Goal: Check status: Check status

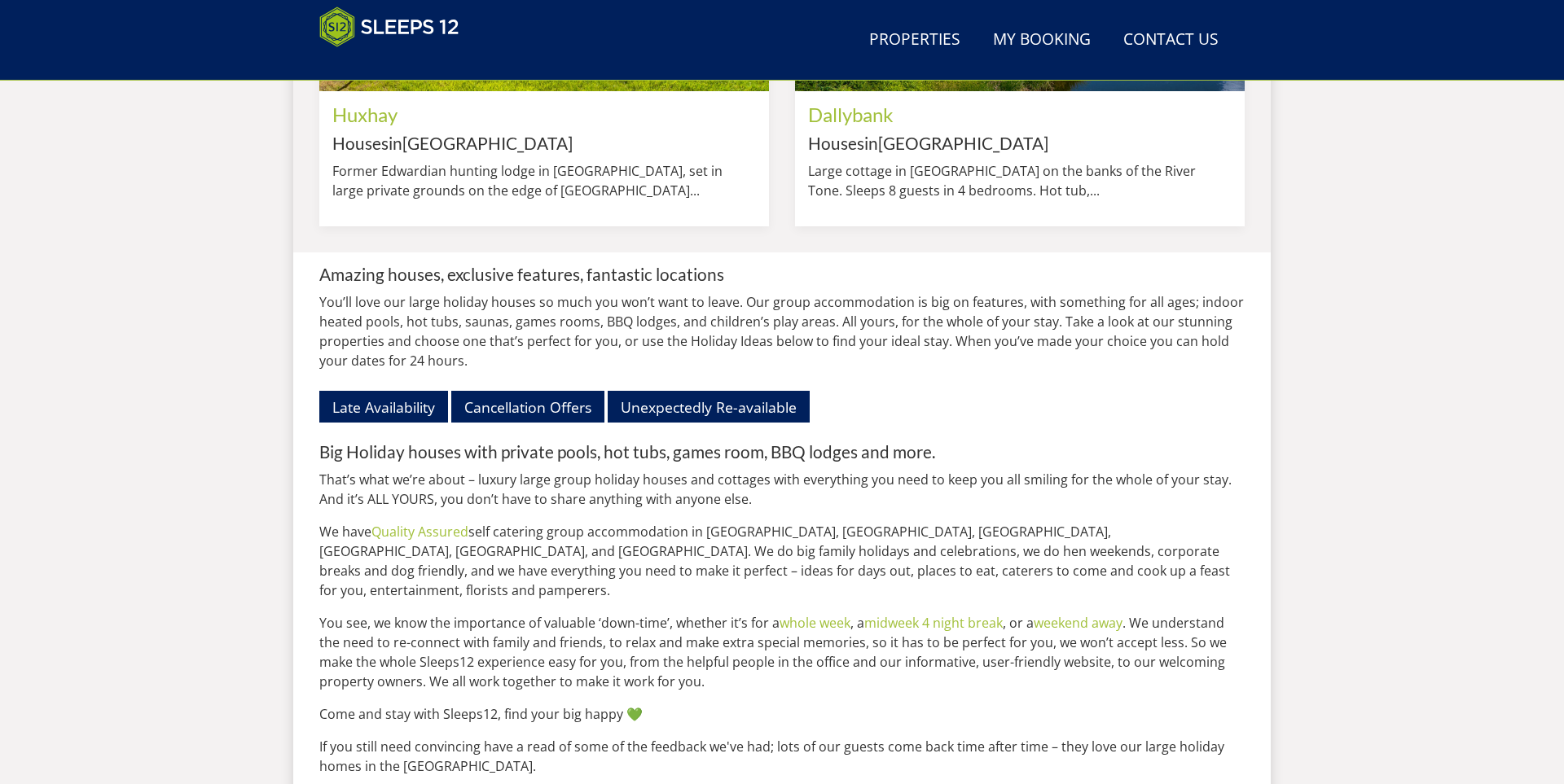
scroll to position [2111, 0]
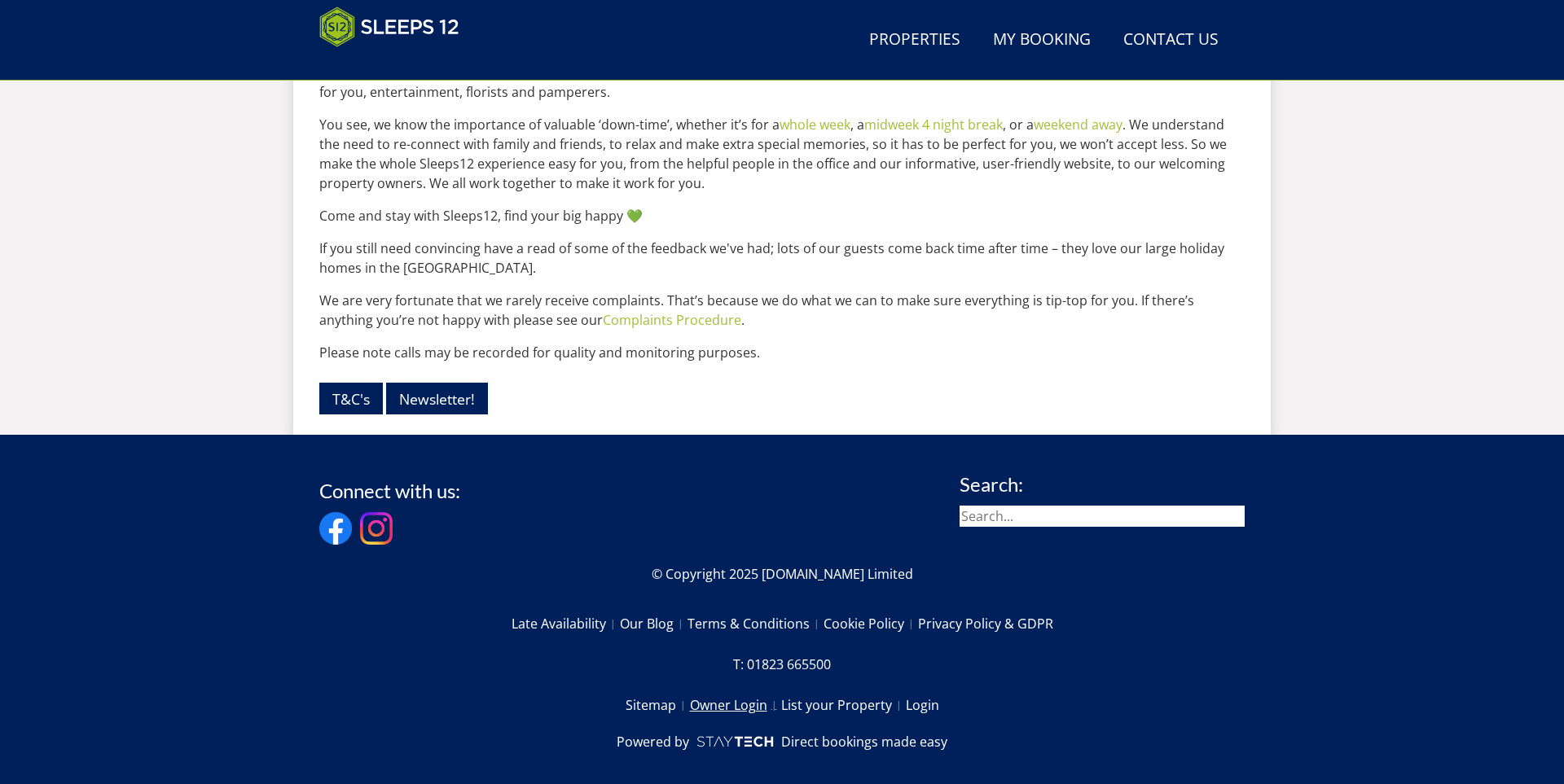
click at [720, 691] on link "Owner Login" at bounding box center [736, 704] width 91 height 28
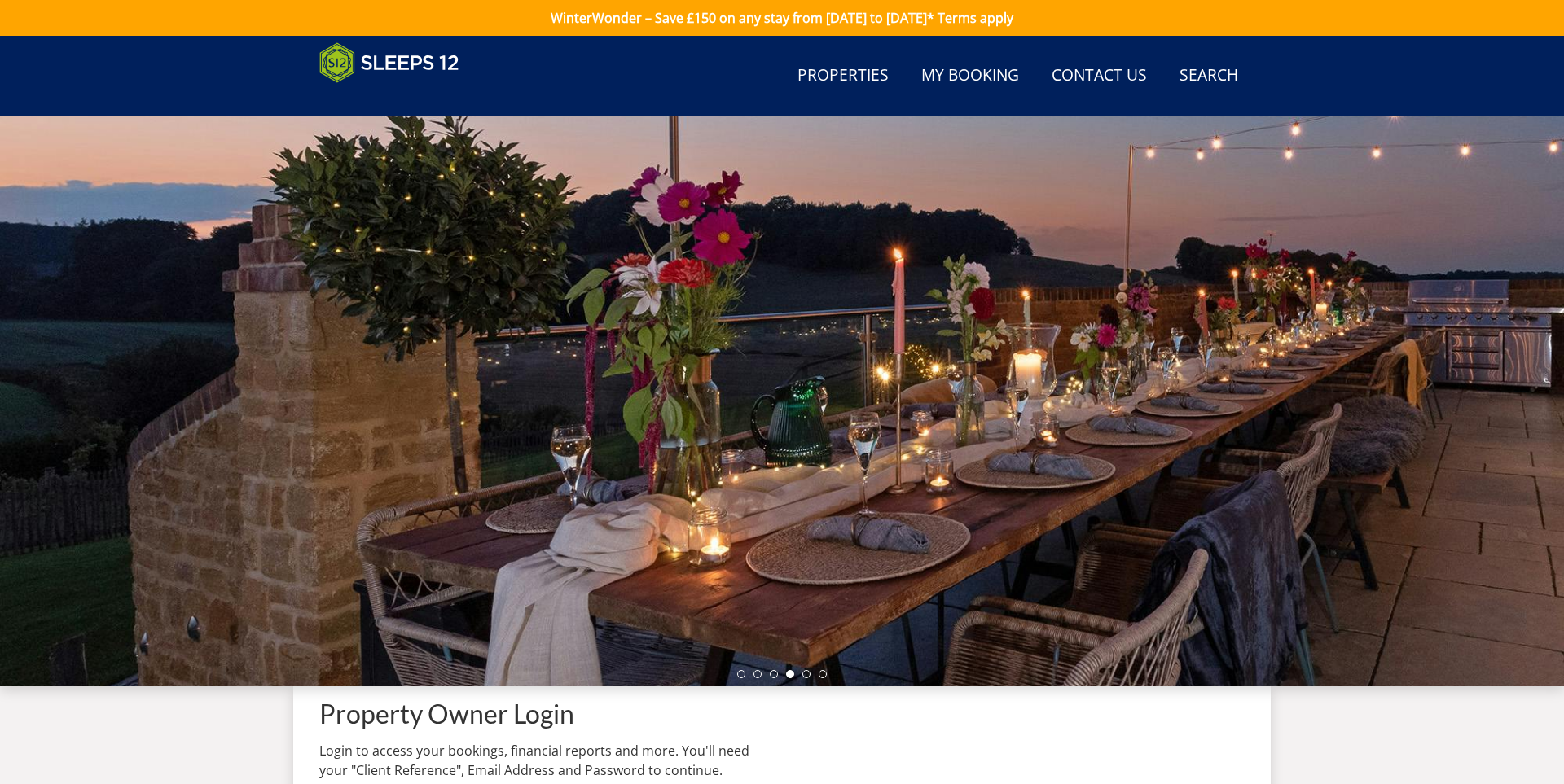
scroll to position [566, 0]
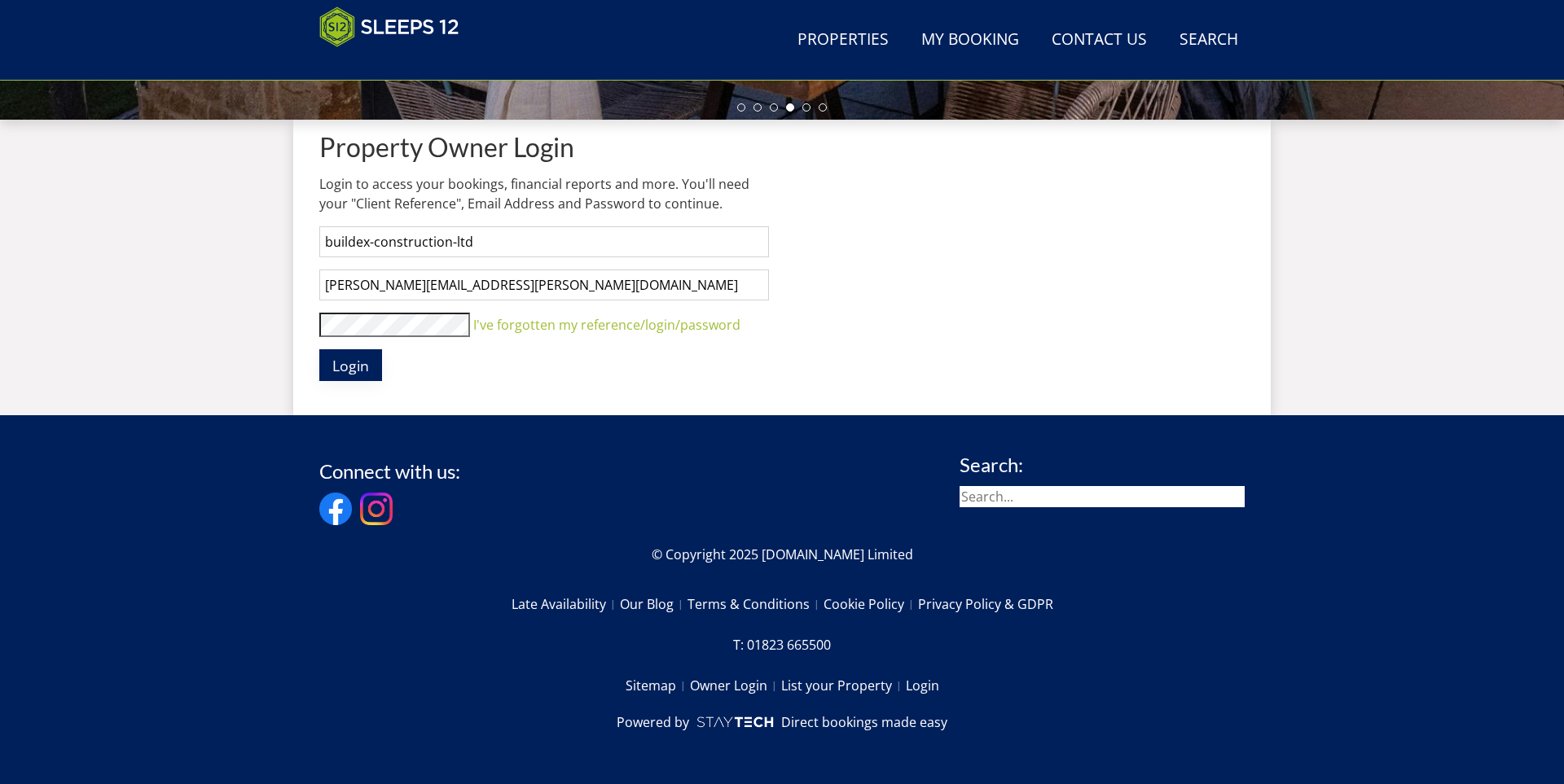
click at [356, 369] on span "Login" at bounding box center [351, 365] width 37 height 20
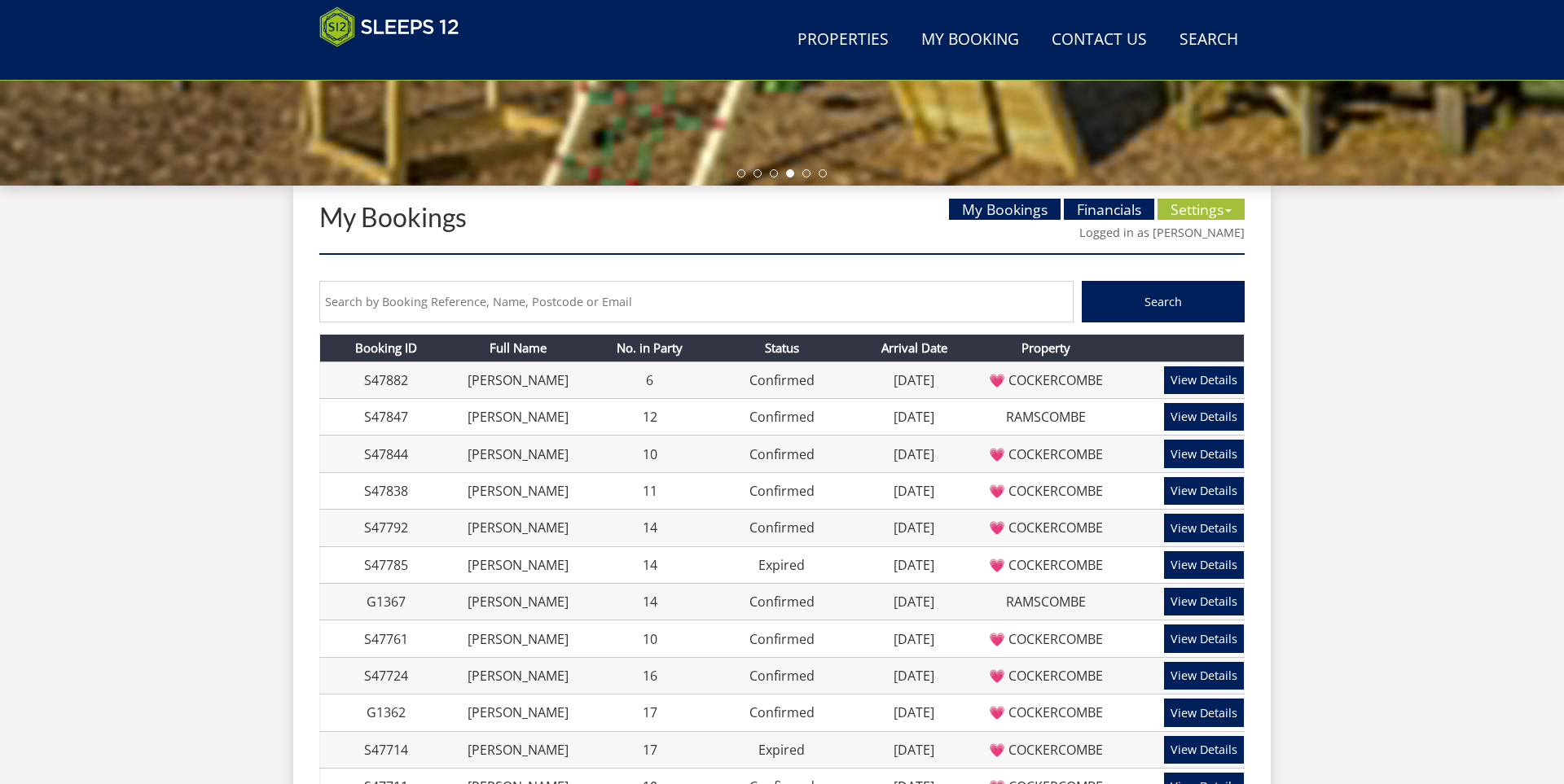
scroll to position [491, 0]
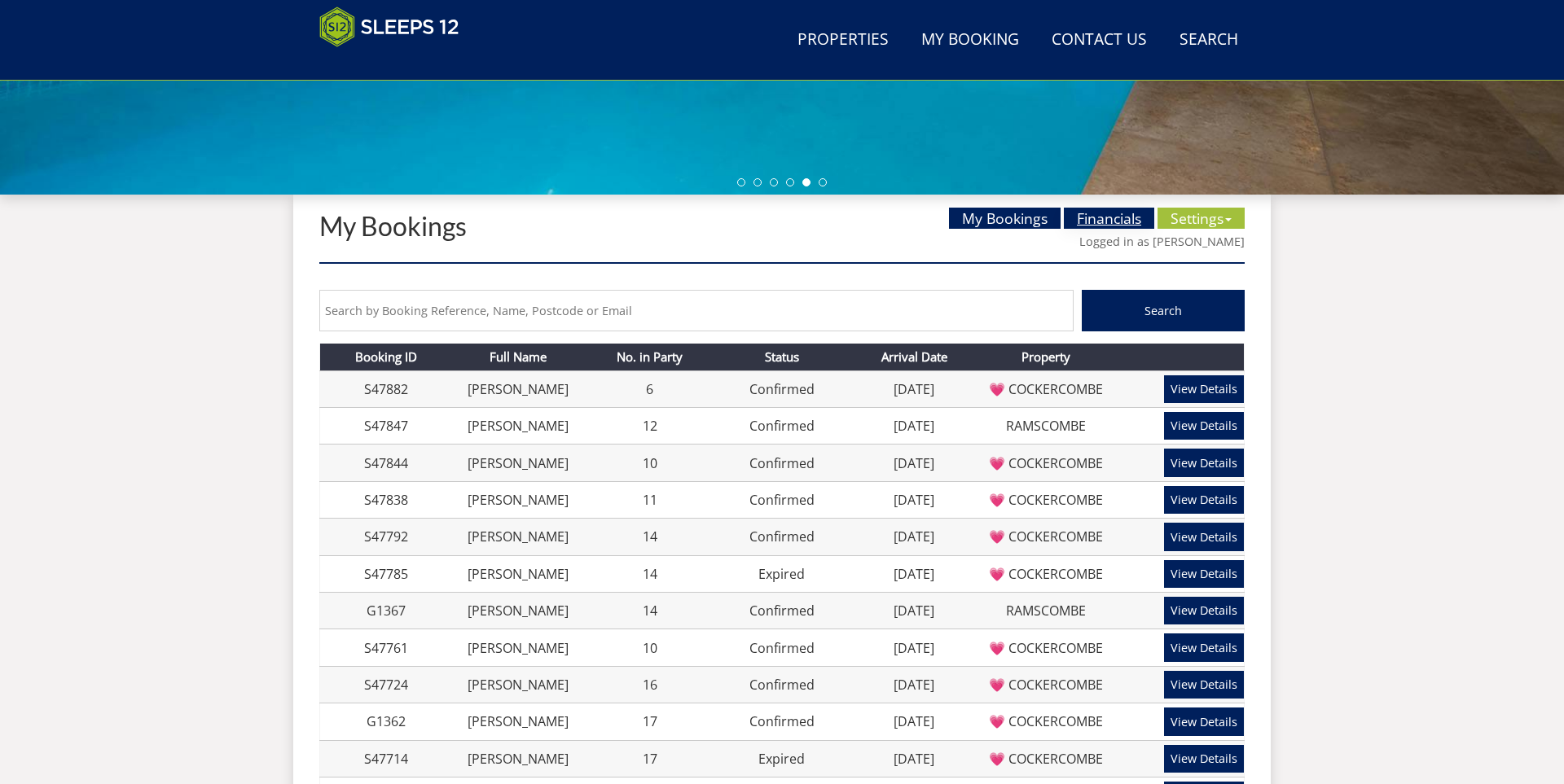
click at [1111, 216] on link "Financials" at bounding box center [1109, 218] width 90 height 21
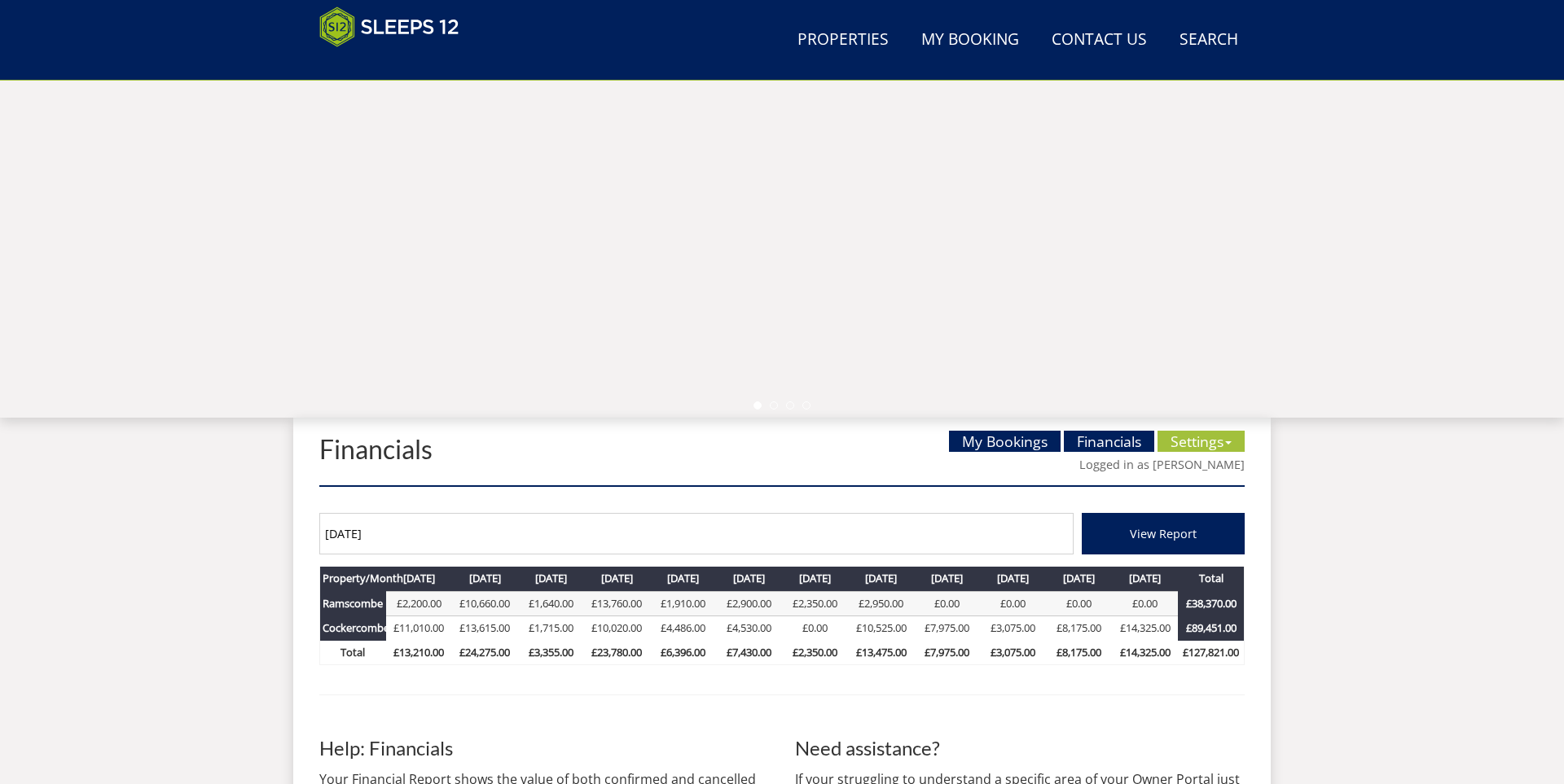
scroll to position [317, 0]
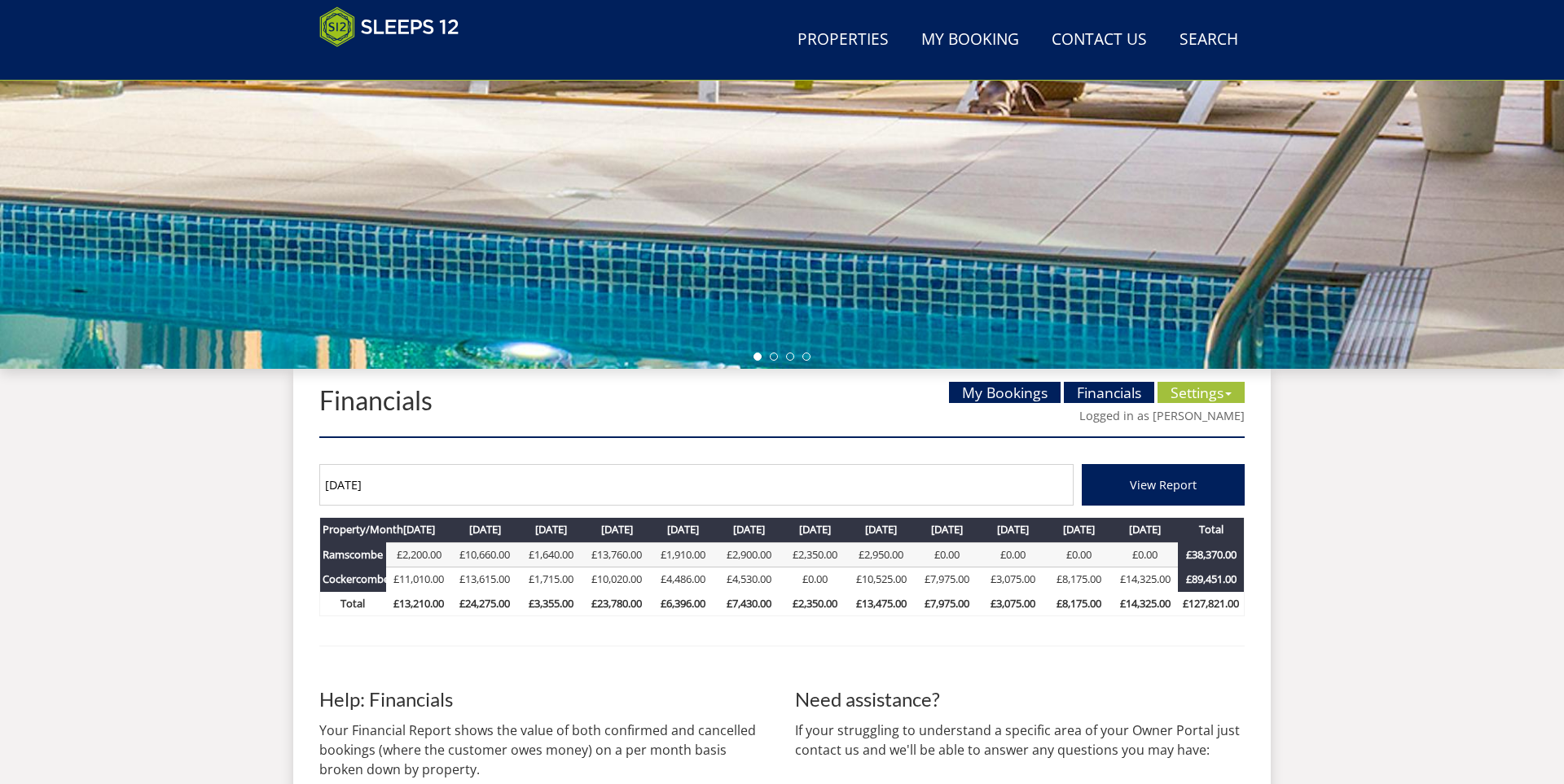
click at [425, 489] on input "[DATE]" at bounding box center [696, 485] width 754 height 42
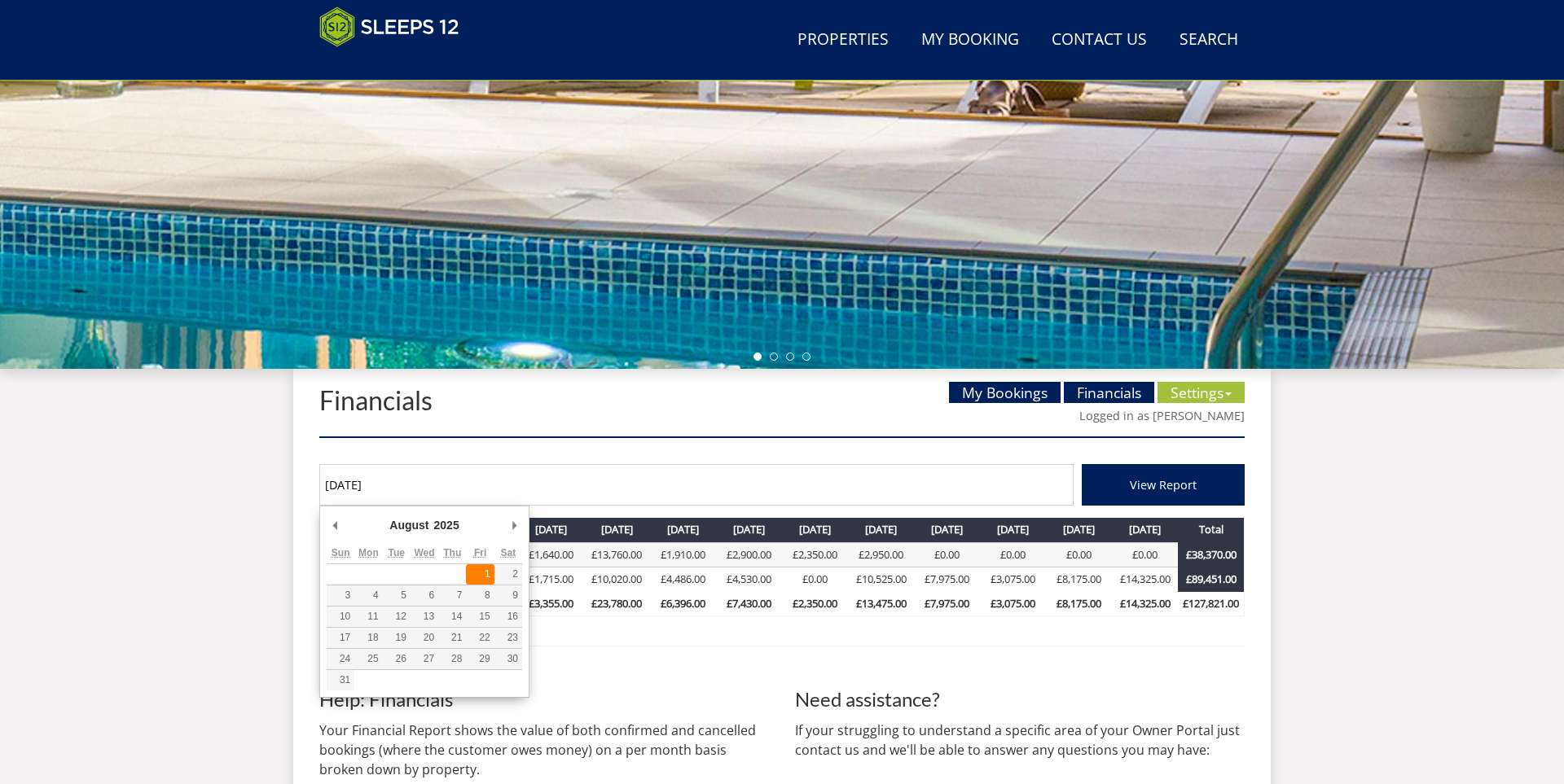
type input "[DATE]"
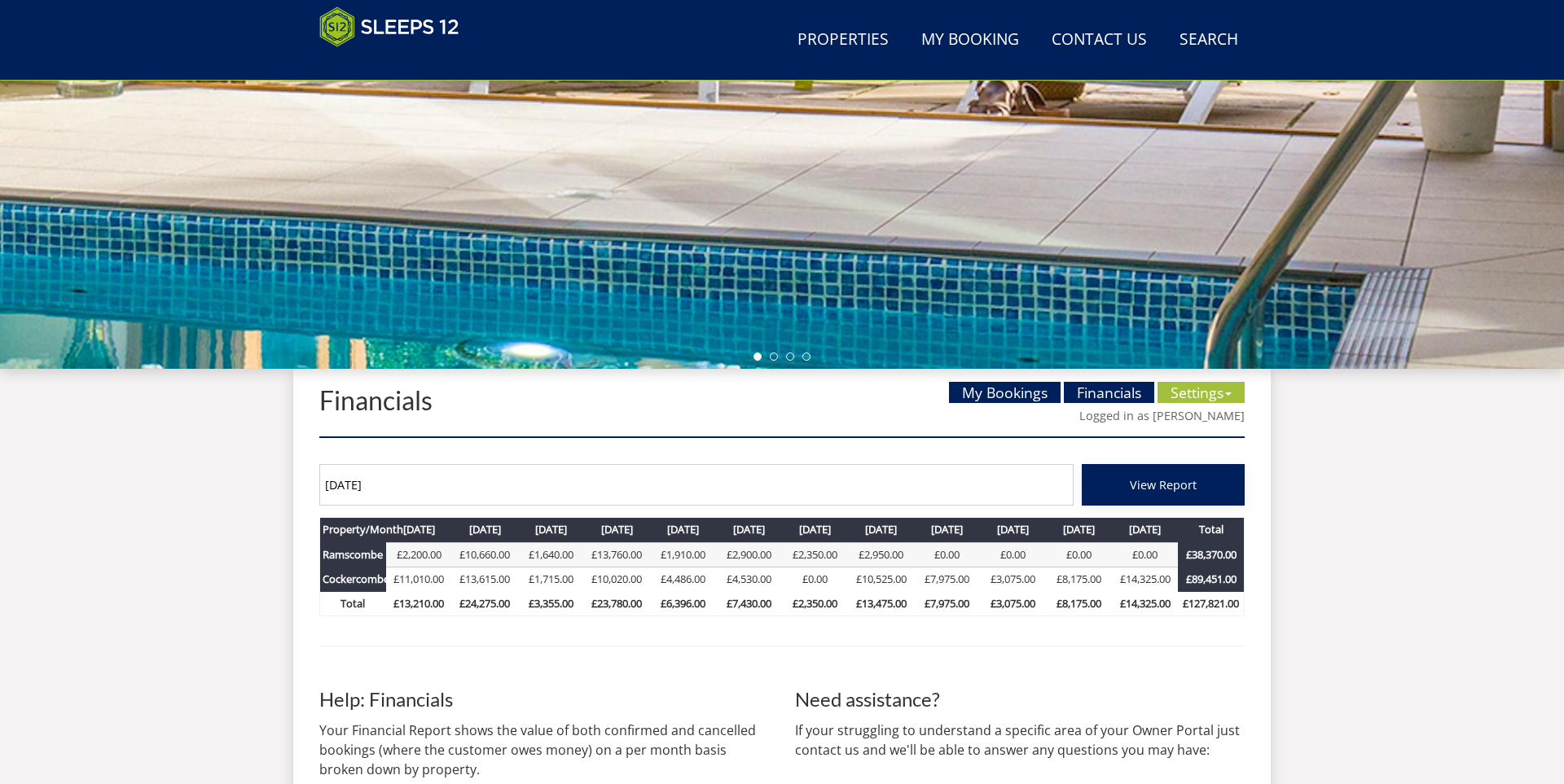
click at [1126, 491] on button "View Report" at bounding box center [1163, 485] width 163 height 42
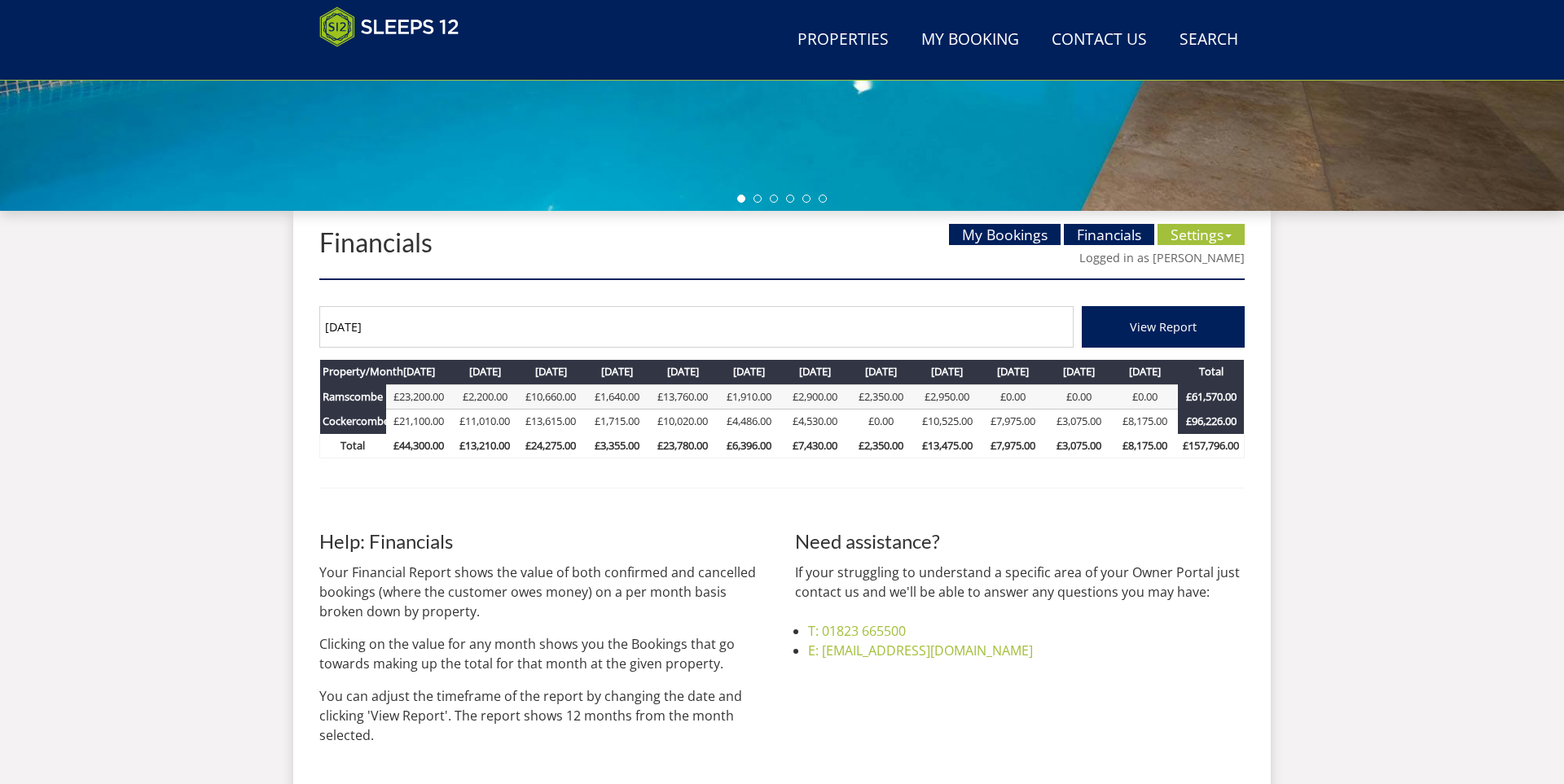
scroll to position [535, 0]
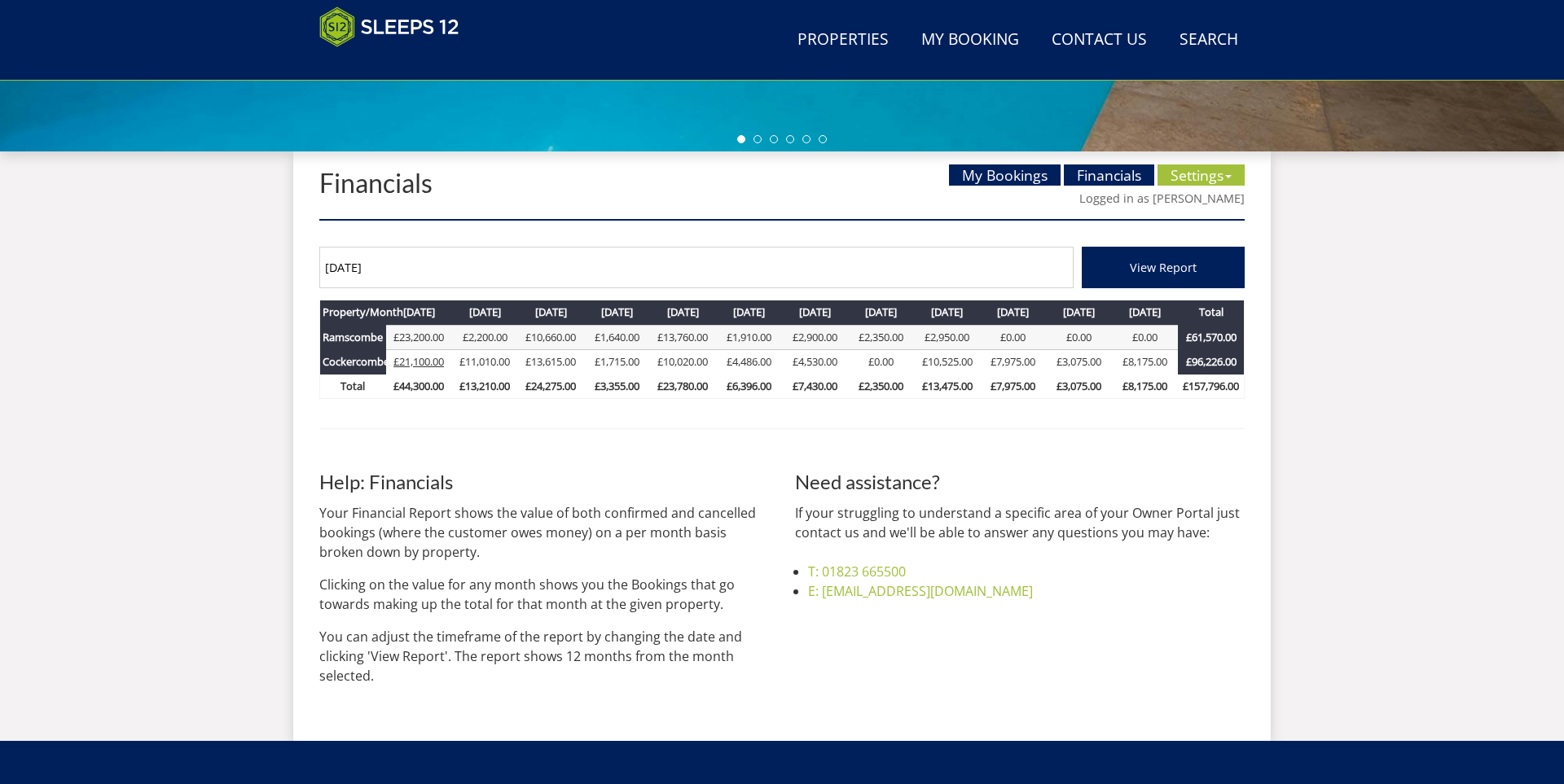
click at [422, 364] on link "£21,100.00" at bounding box center [418, 361] width 50 height 14
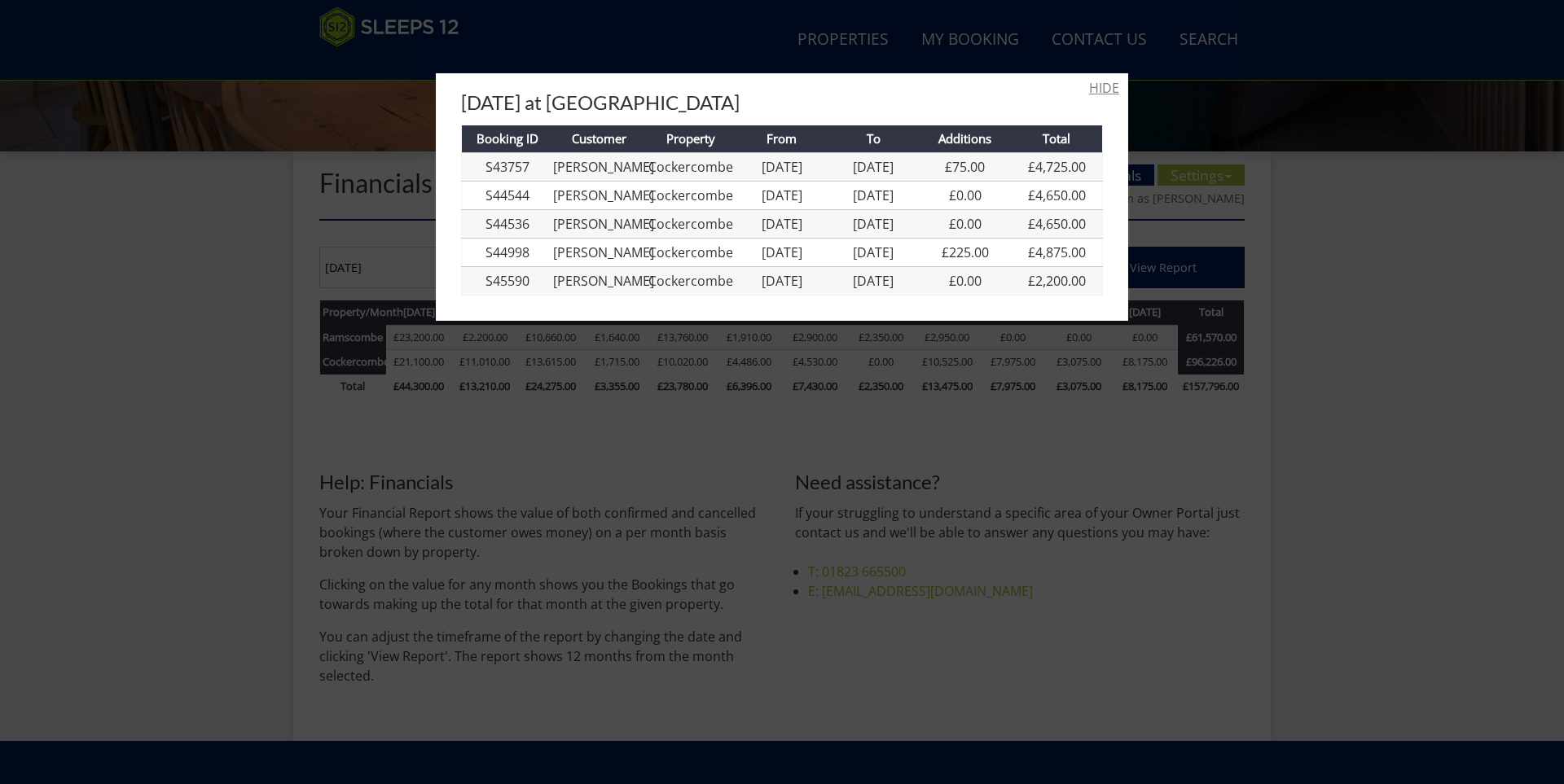
click at [1115, 86] on link "HIDE" at bounding box center [1104, 87] width 30 height 20
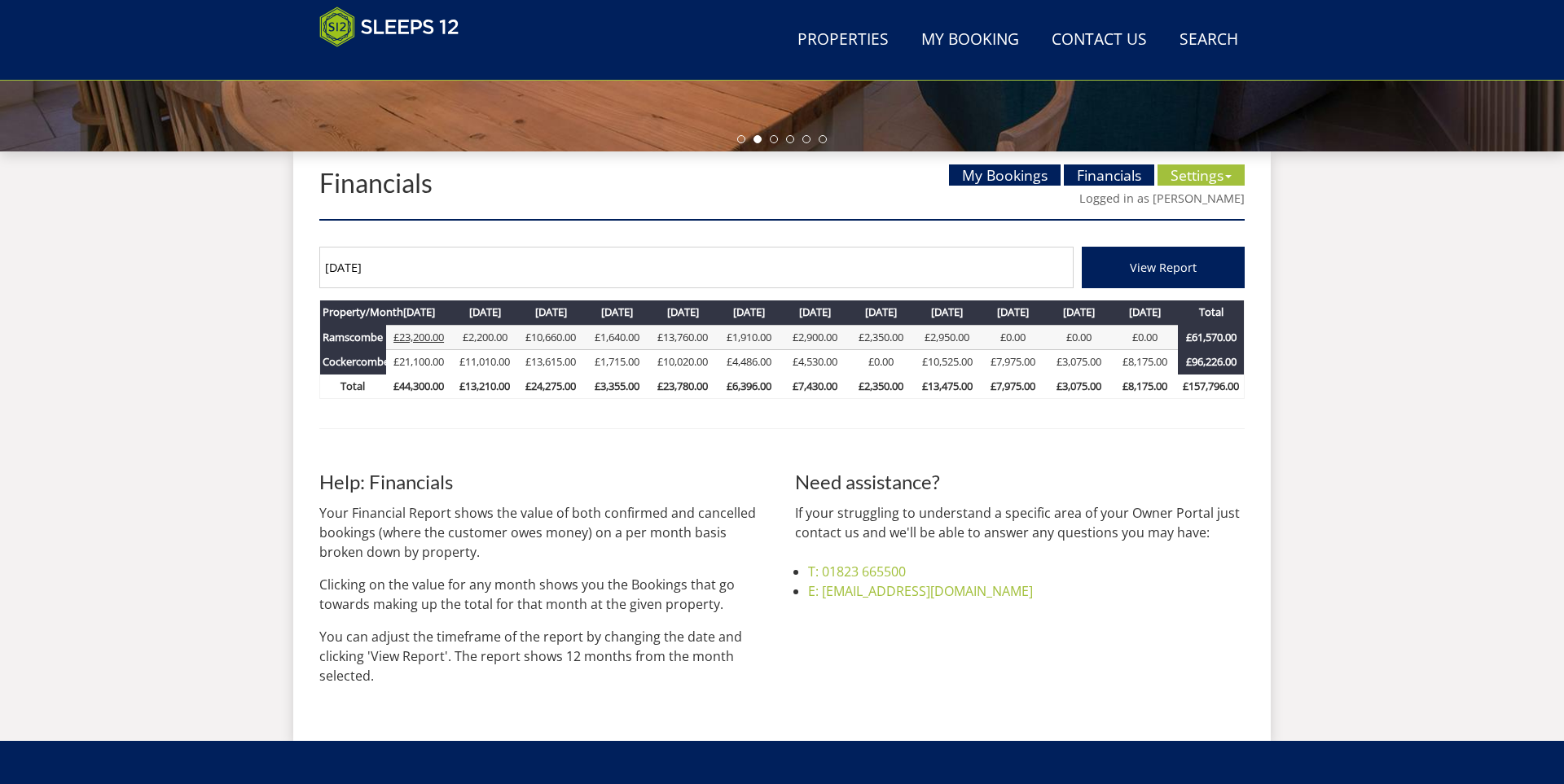
click at [415, 334] on link "£23,200.00" at bounding box center [418, 336] width 50 height 14
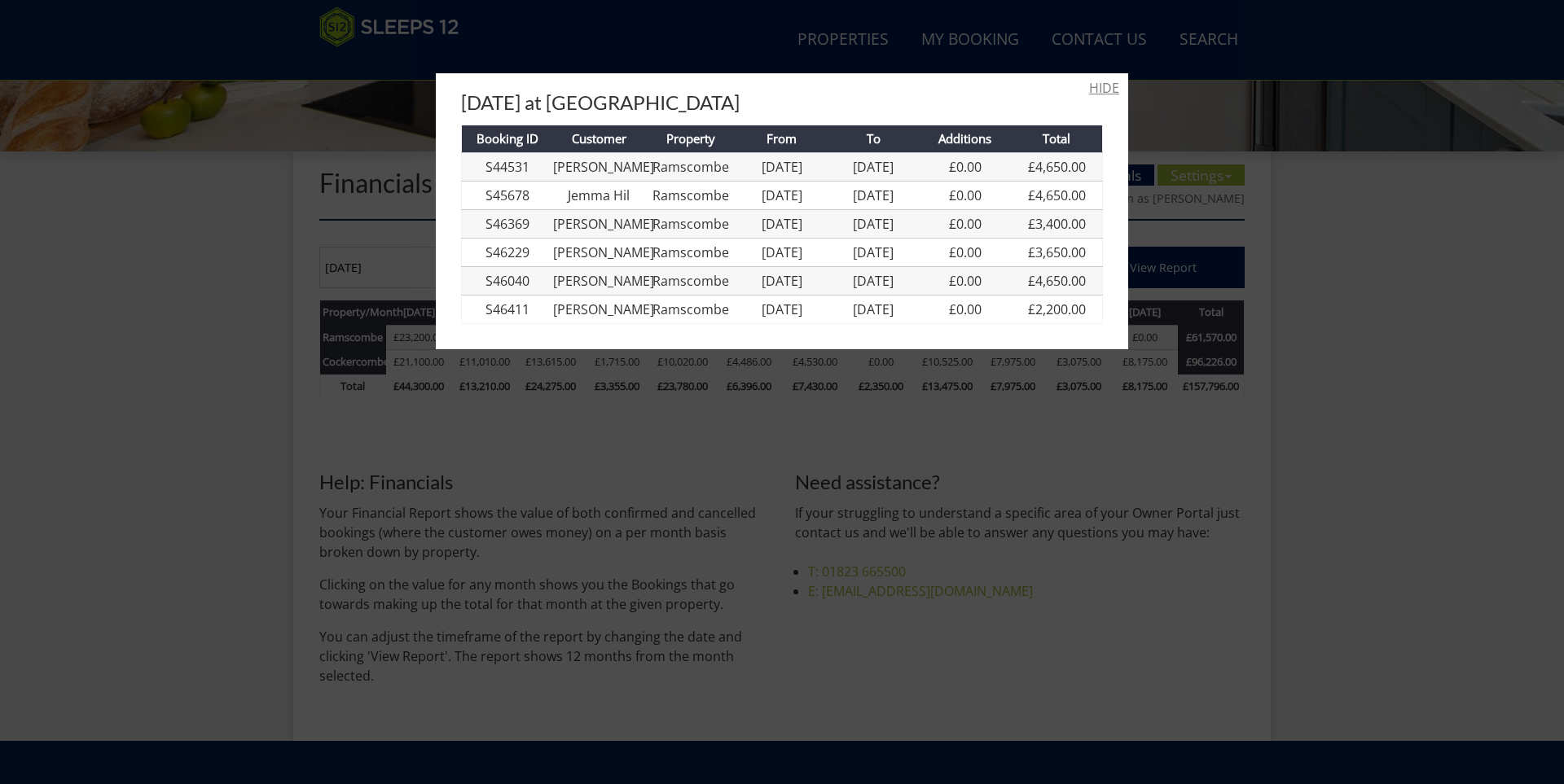
click at [1110, 86] on link "HIDE" at bounding box center [1104, 87] width 30 height 20
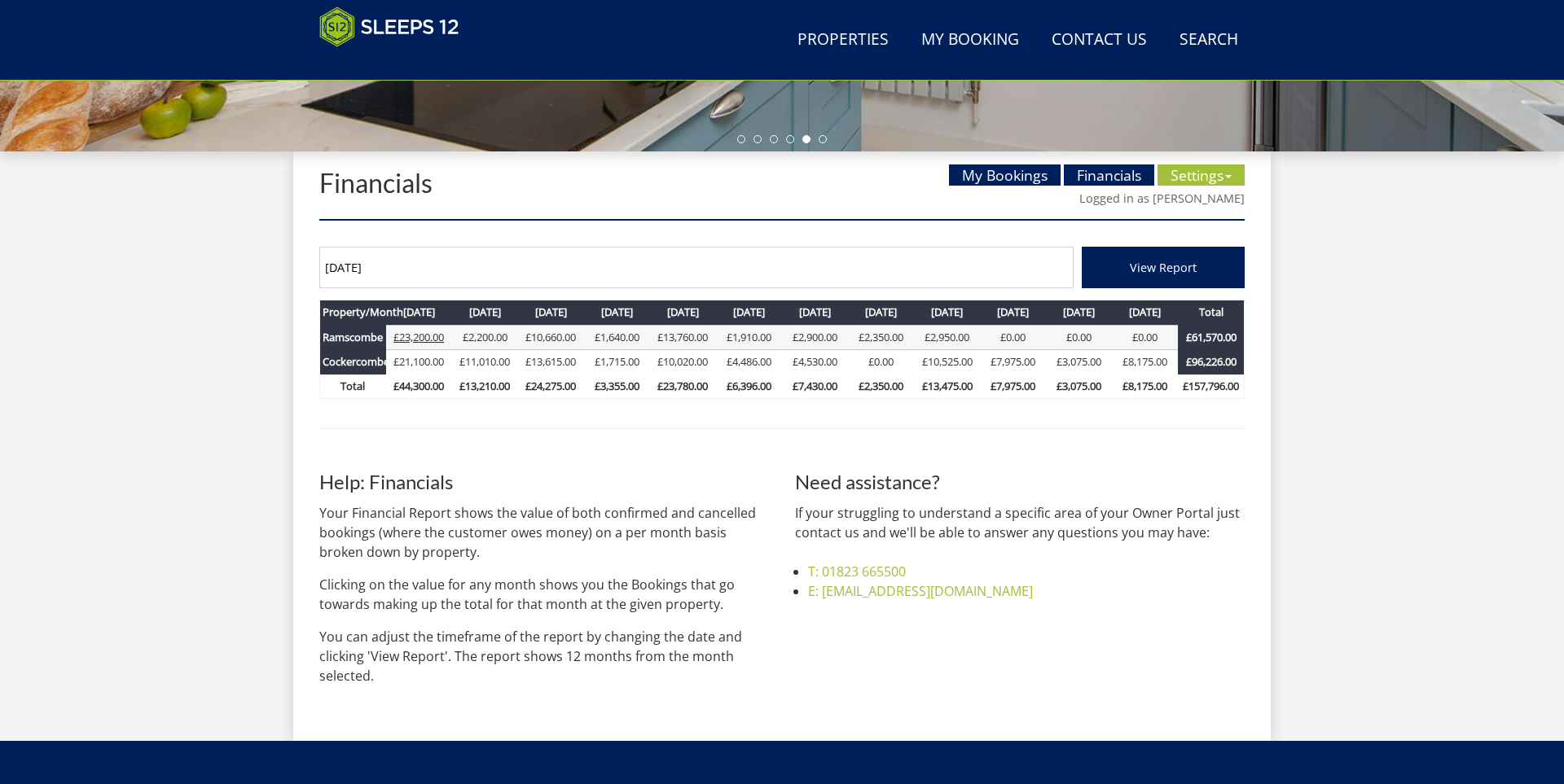
click at [432, 342] on link "£23,200.00" at bounding box center [418, 336] width 50 height 14
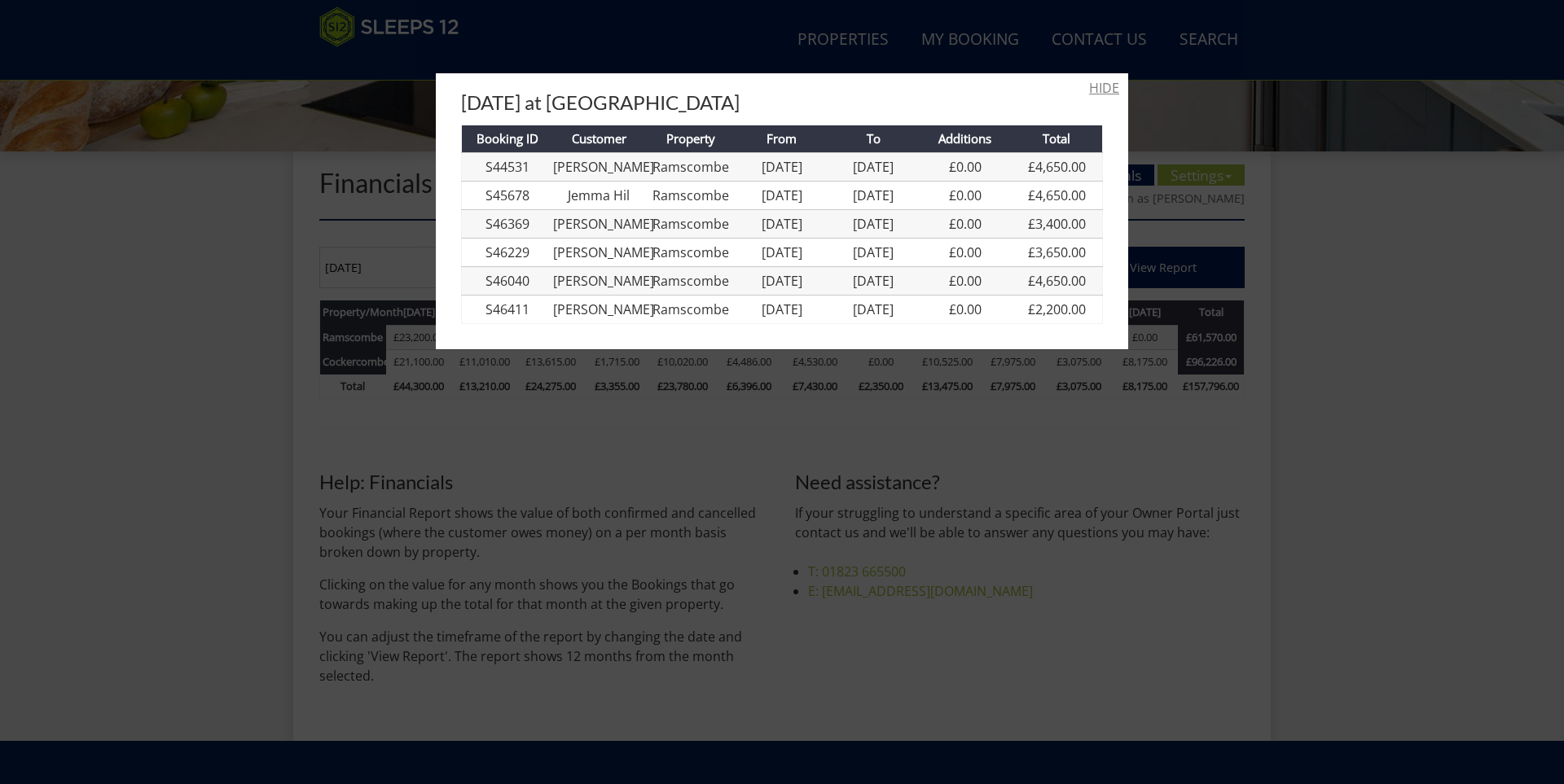
click at [1097, 87] on link "HIDE" at bounding box center [1104, 87] width 30 height 20
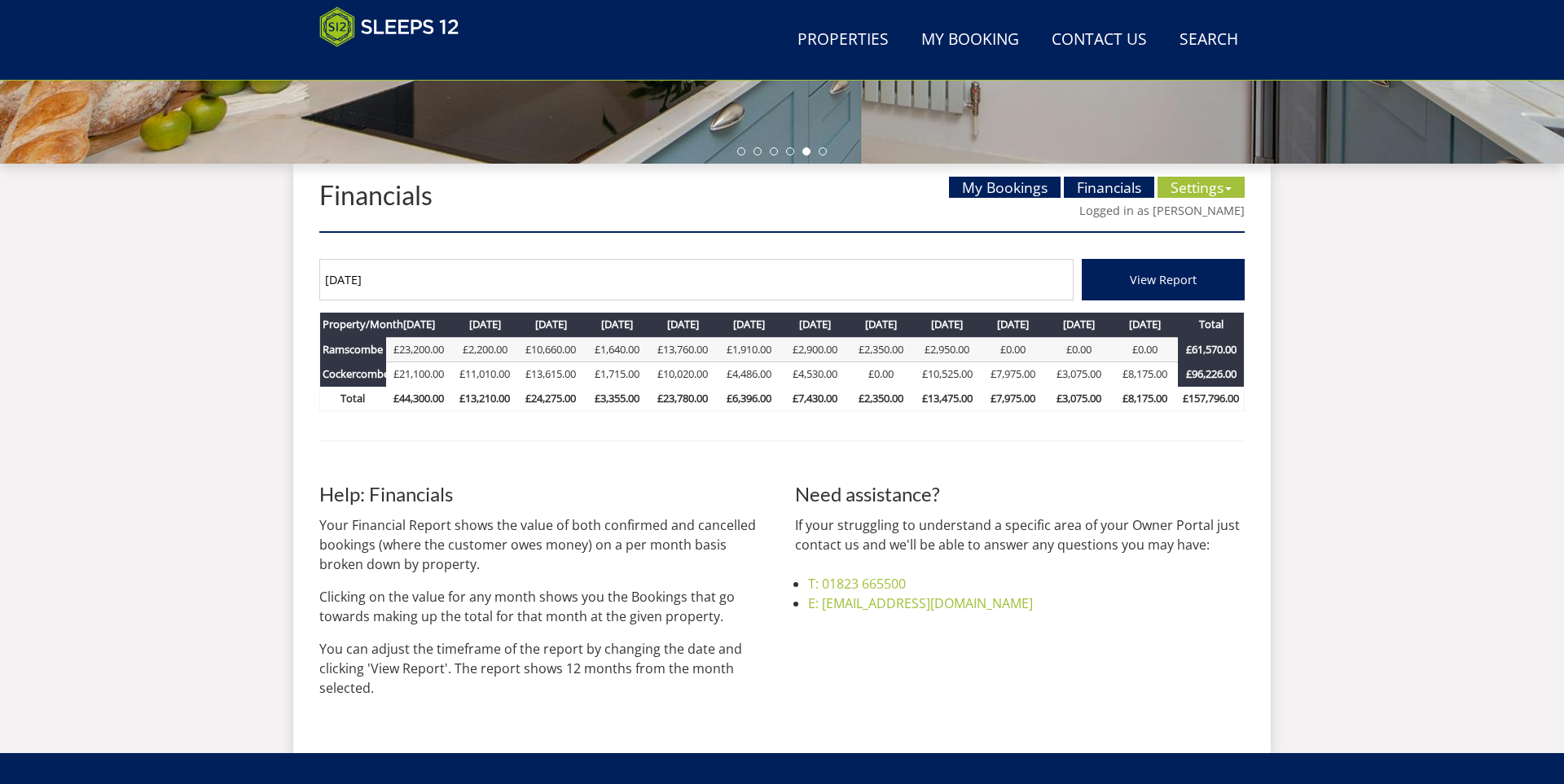
scroll to position [526, 0]
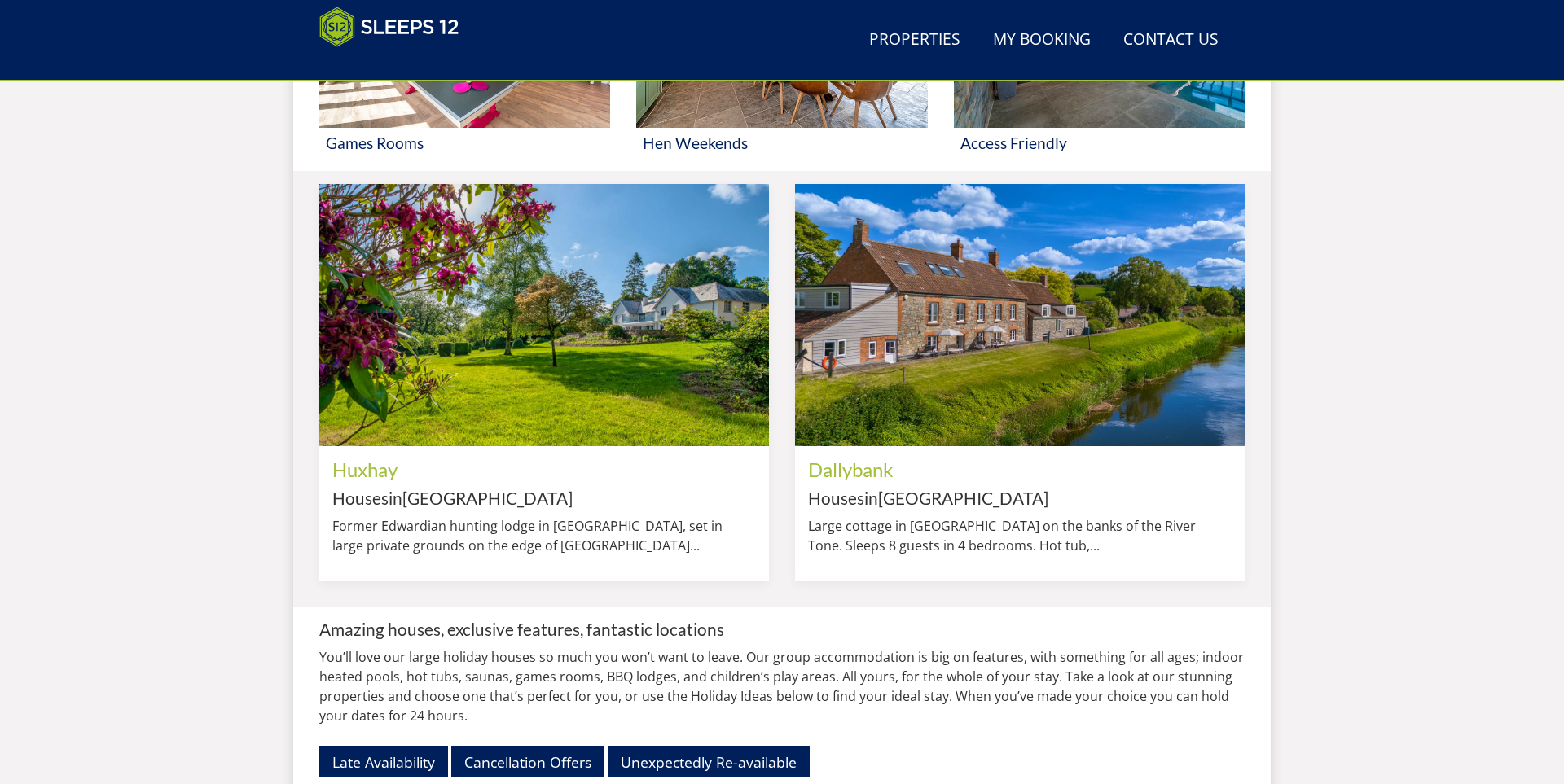
scroll to position [2111, 0]
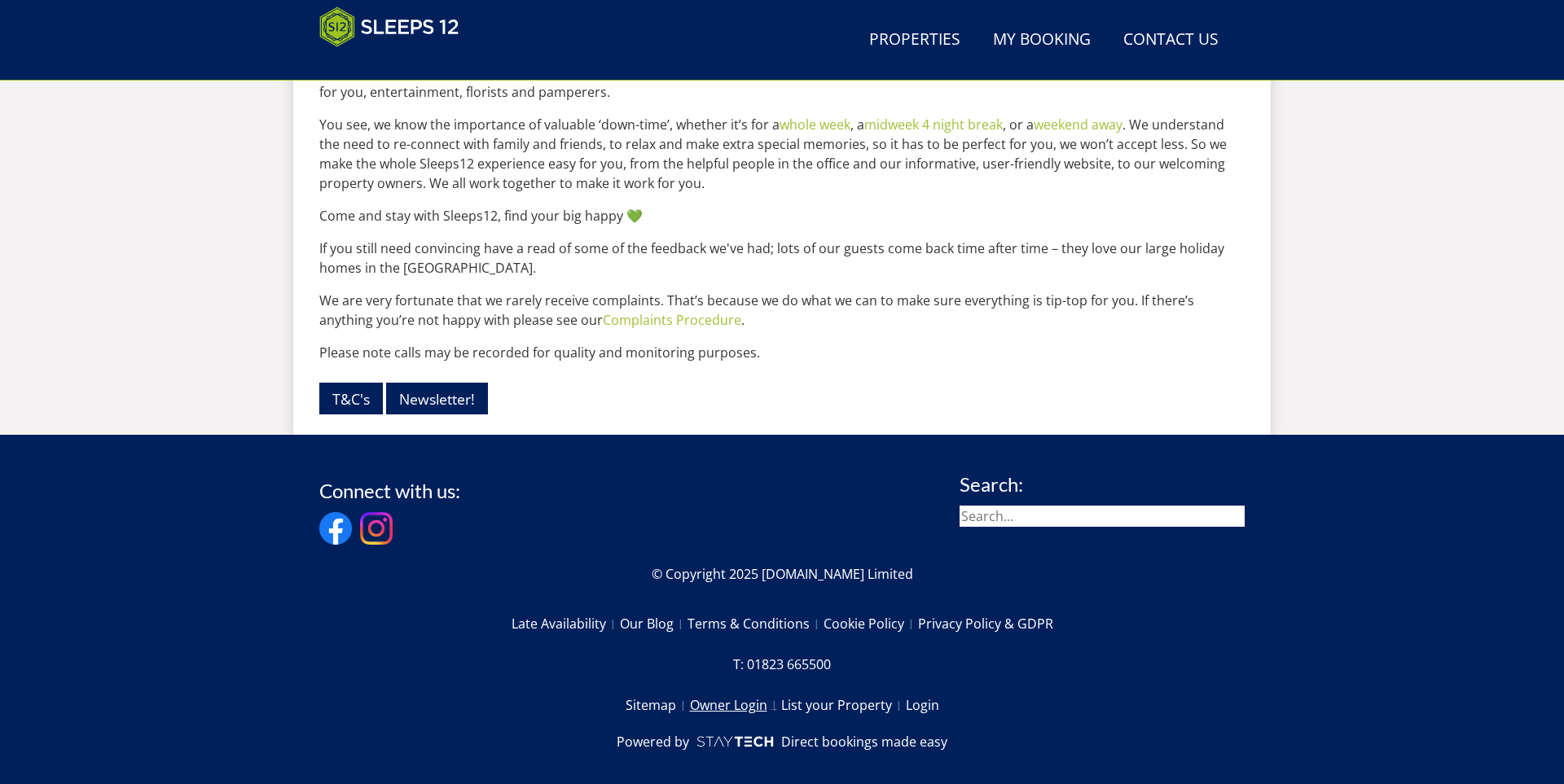
click at [751, 691] on link "Owner Login" at bounding box center [736, 704] width 91 height 28
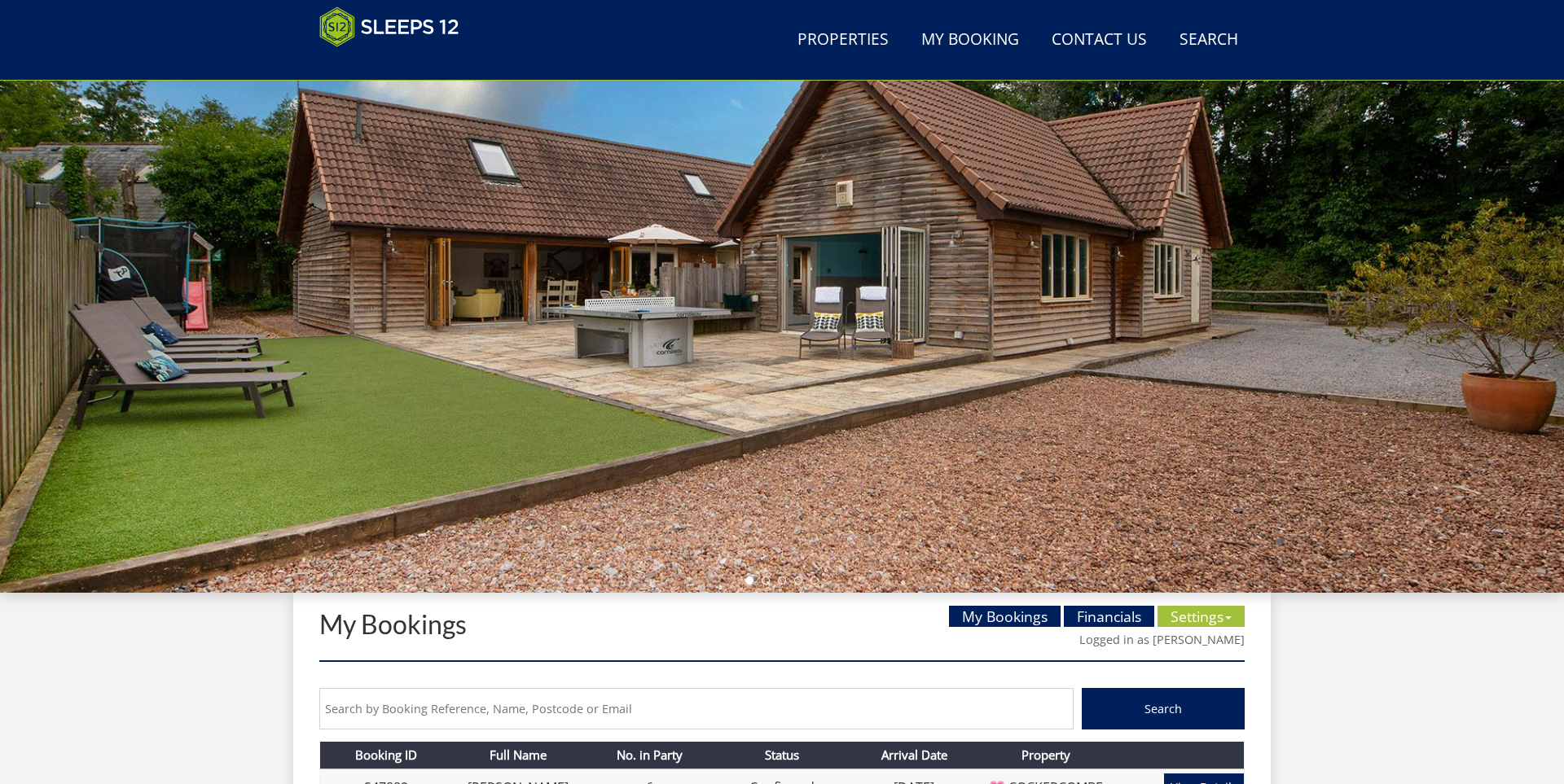
scroll to position [440, 0]
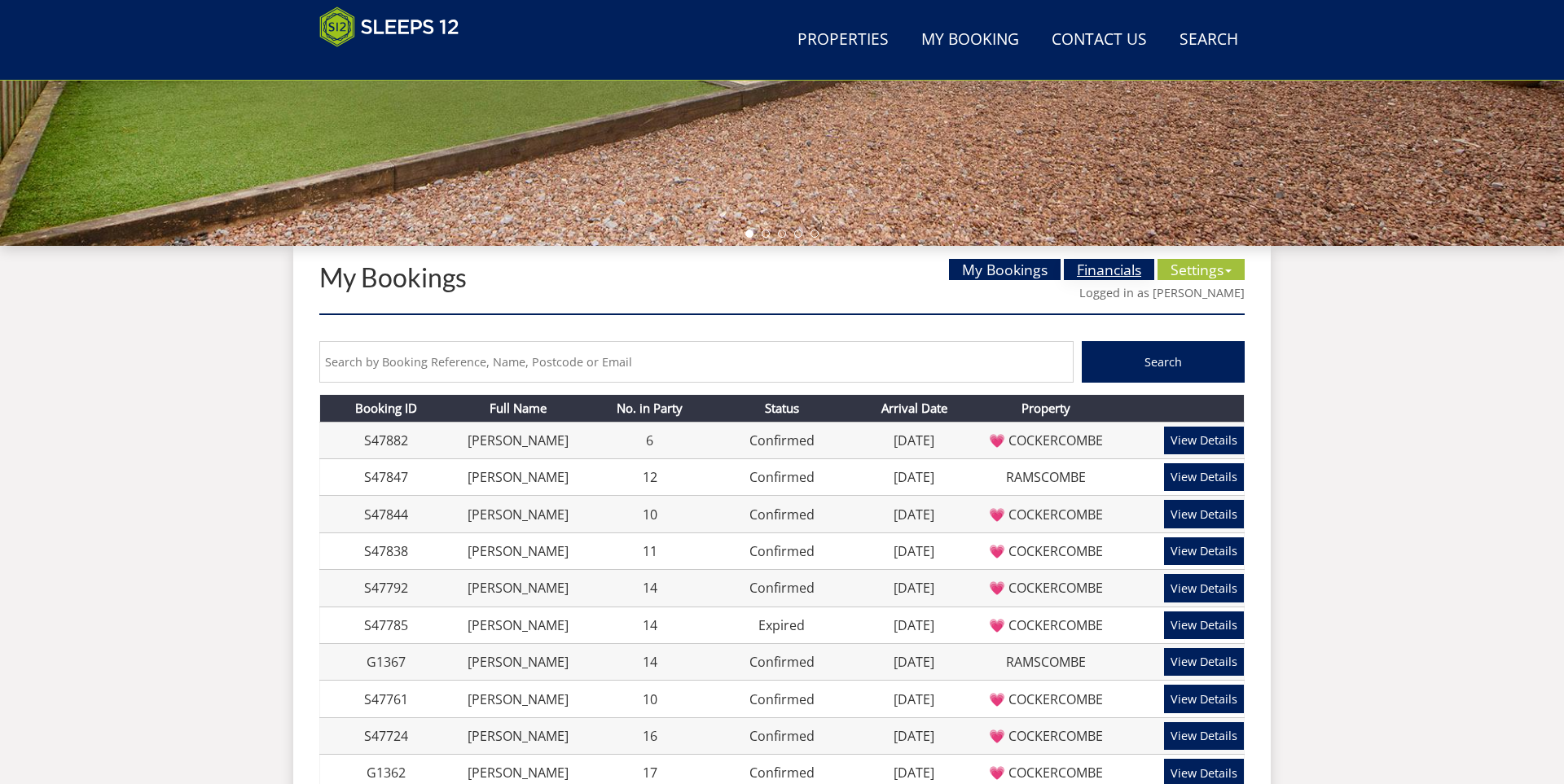
click at [1133, 267] on link "Financials" at bounding box center [1109, 269] width 90 height 21
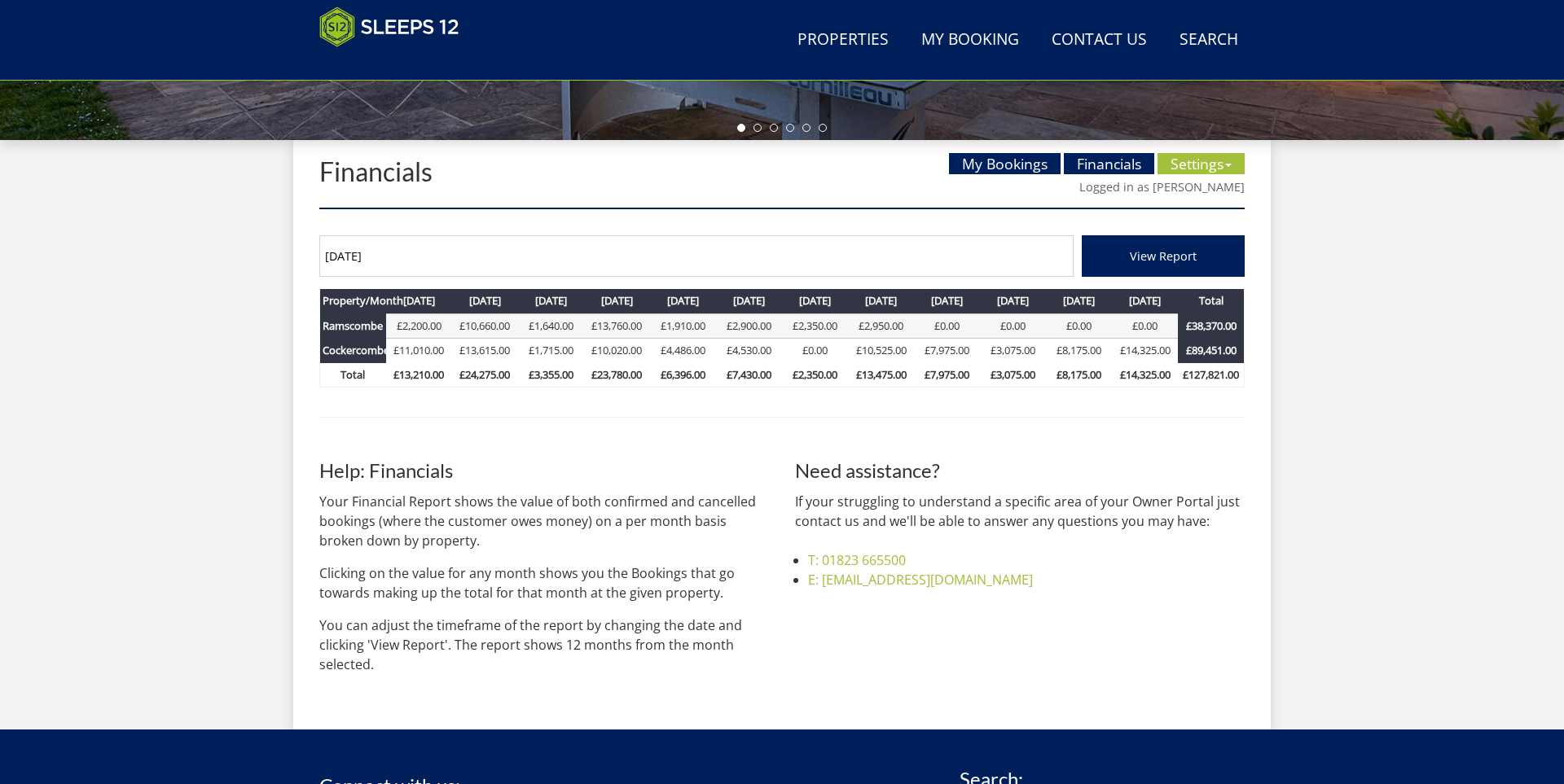
scroll to position [539, 0]
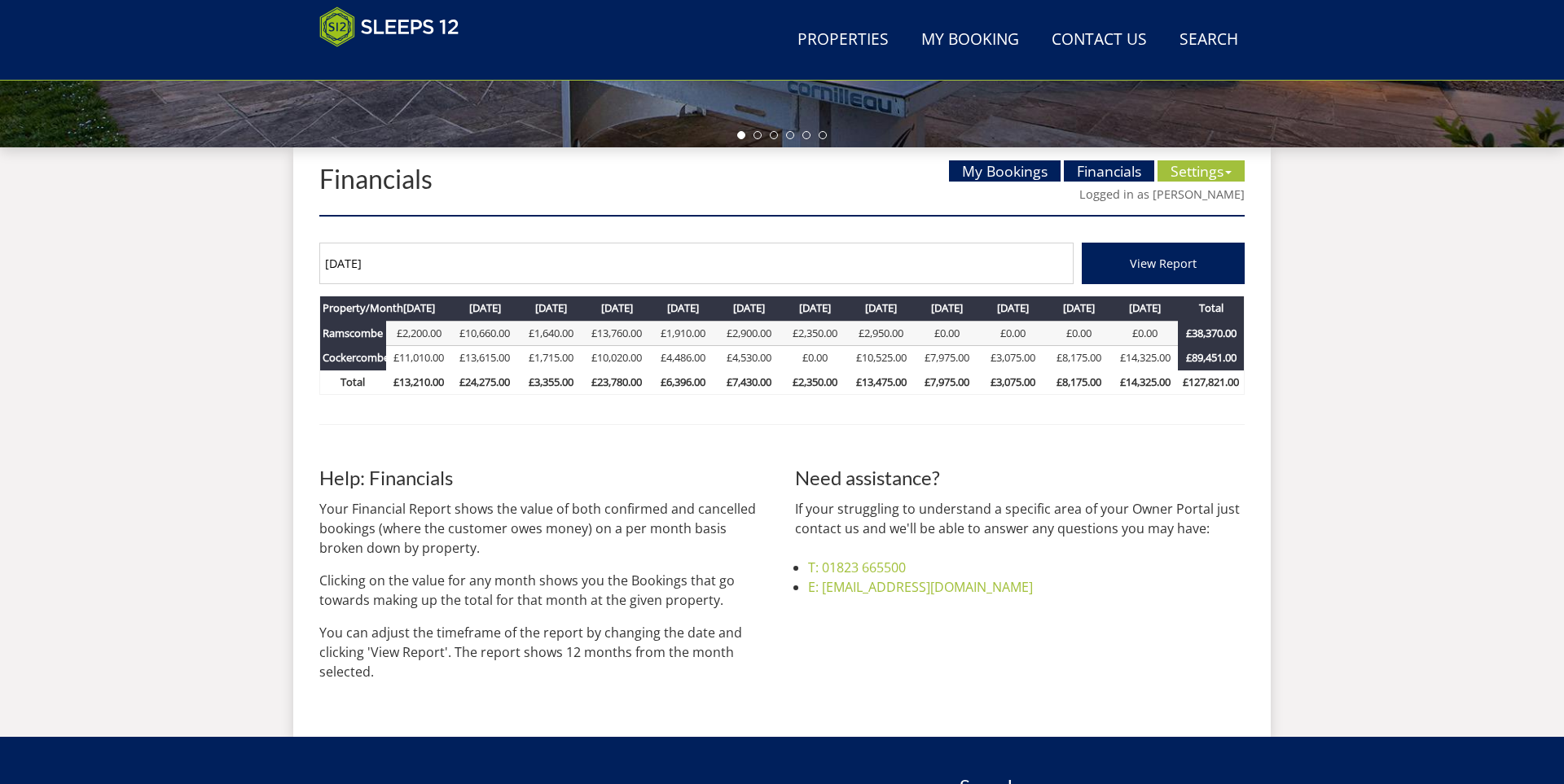
click at [429, 261] on input "[DATE]" at bounding box center [696, 263] width 754 height 42
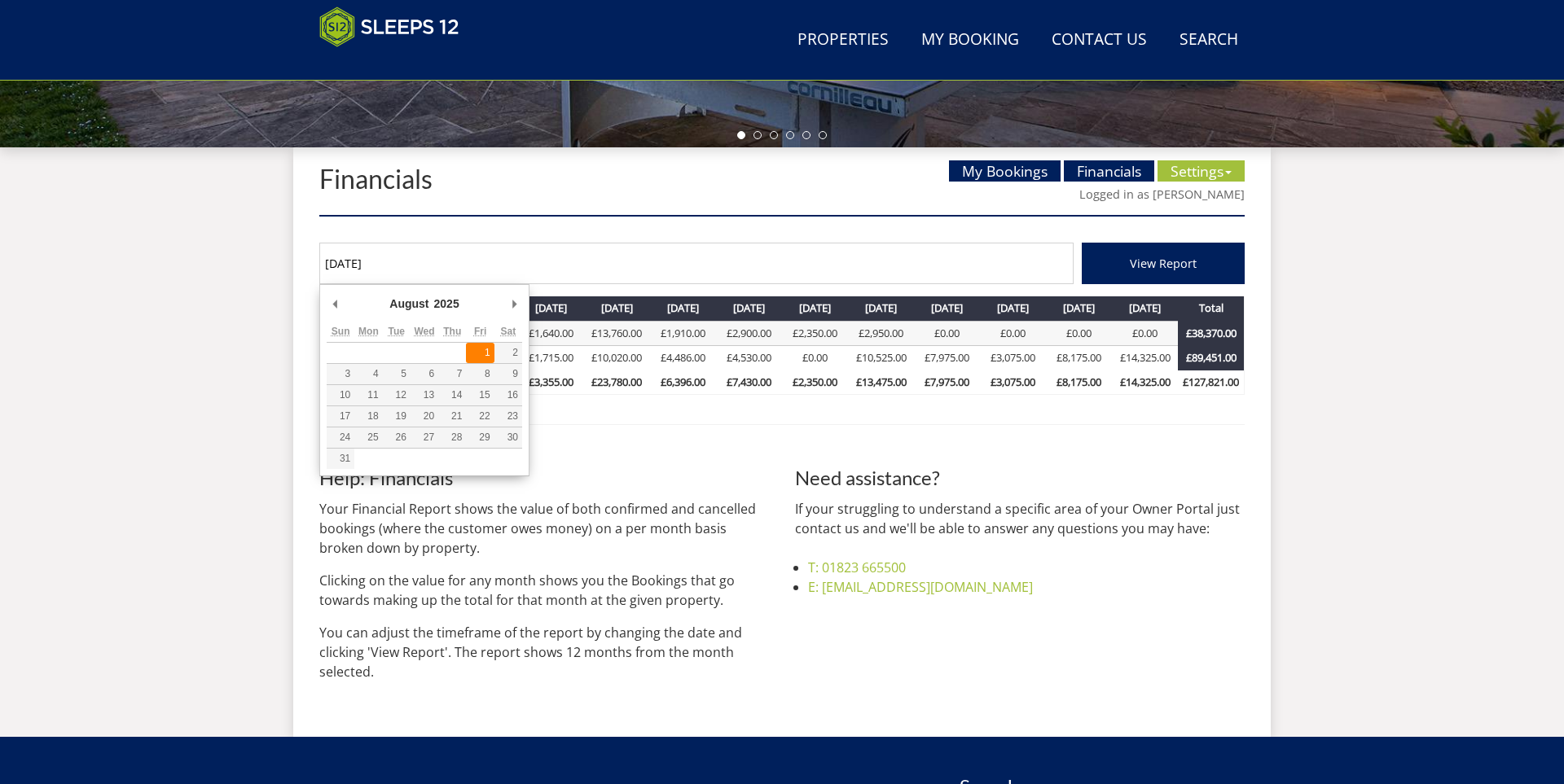
type input "[DATE]"
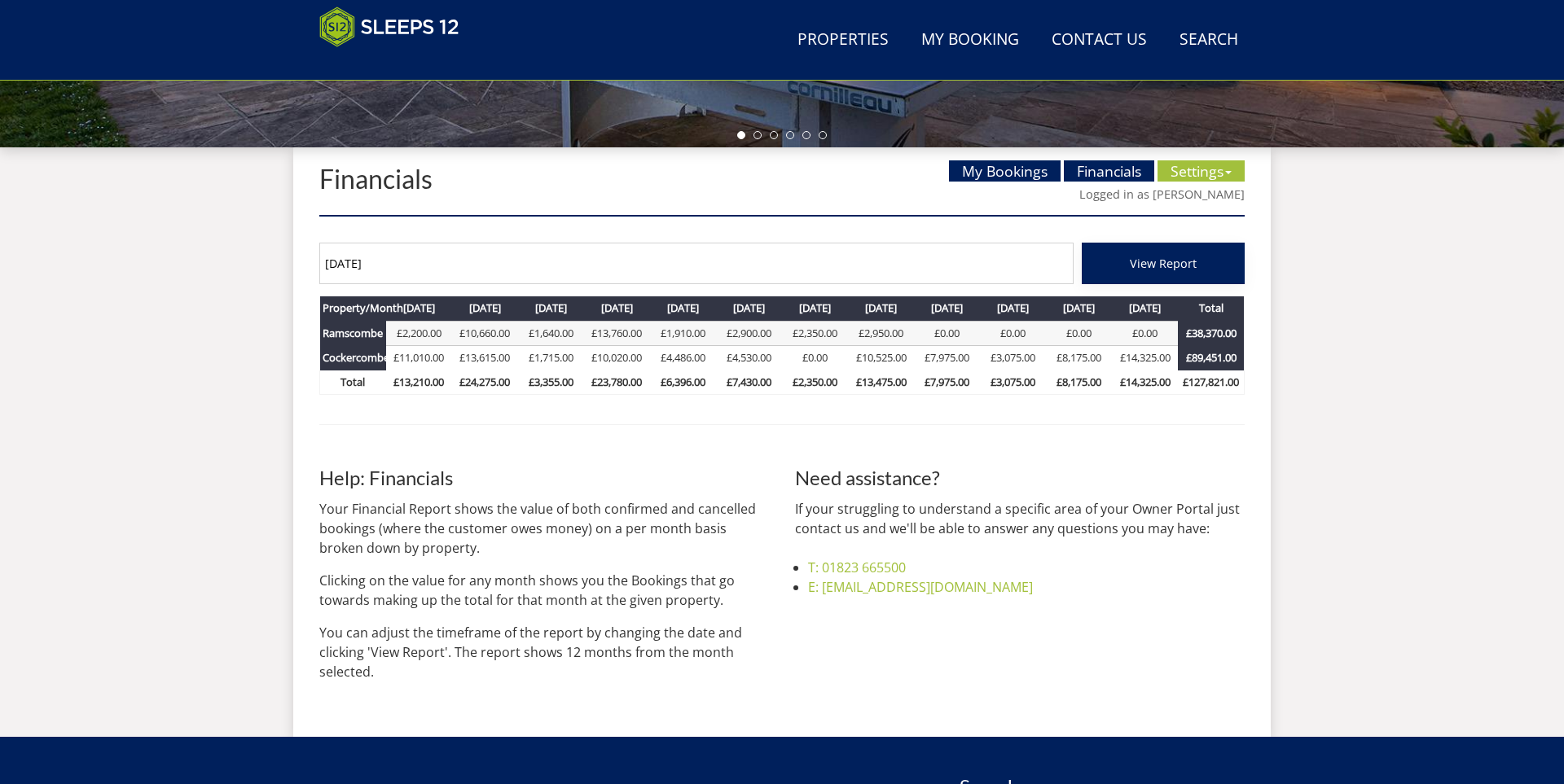
click at [1190, 270] on button "View Report" at bounding box center [1163, 263] width 163 height 42
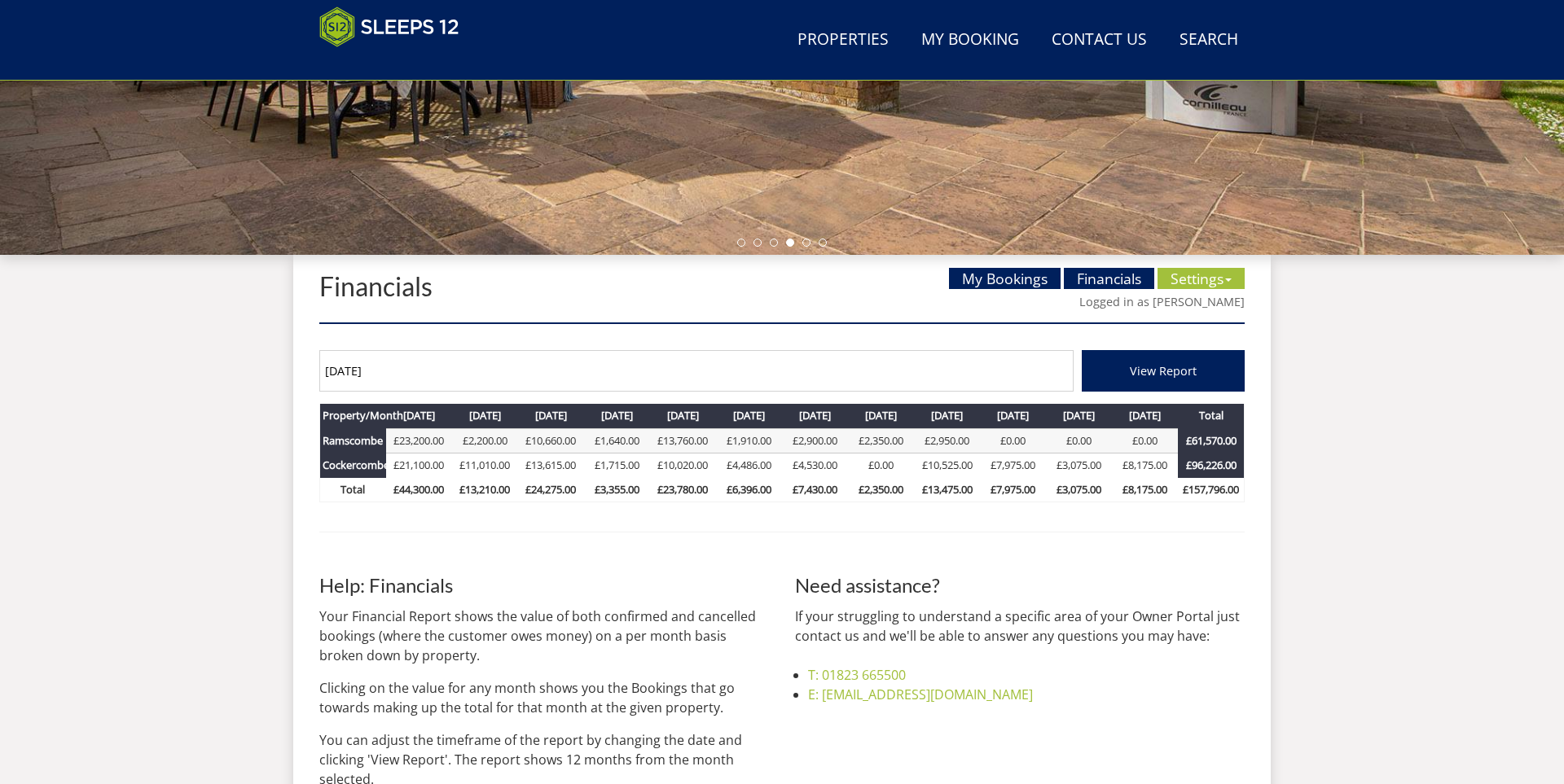
scroll to position [430, 0]
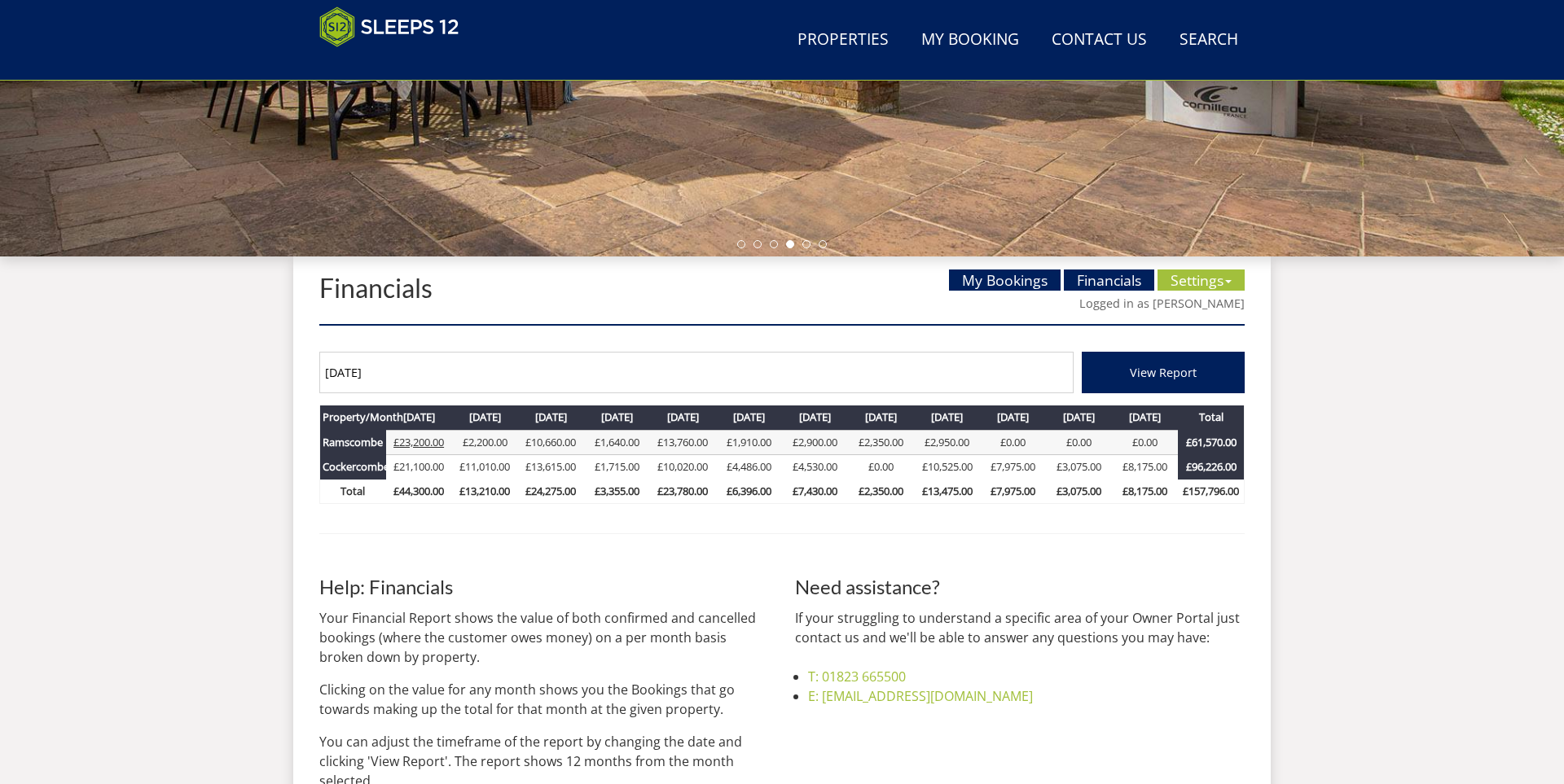
click at [431, 440] on link "£23,200.00" at bounding box center [418, 441] width 50 height 14
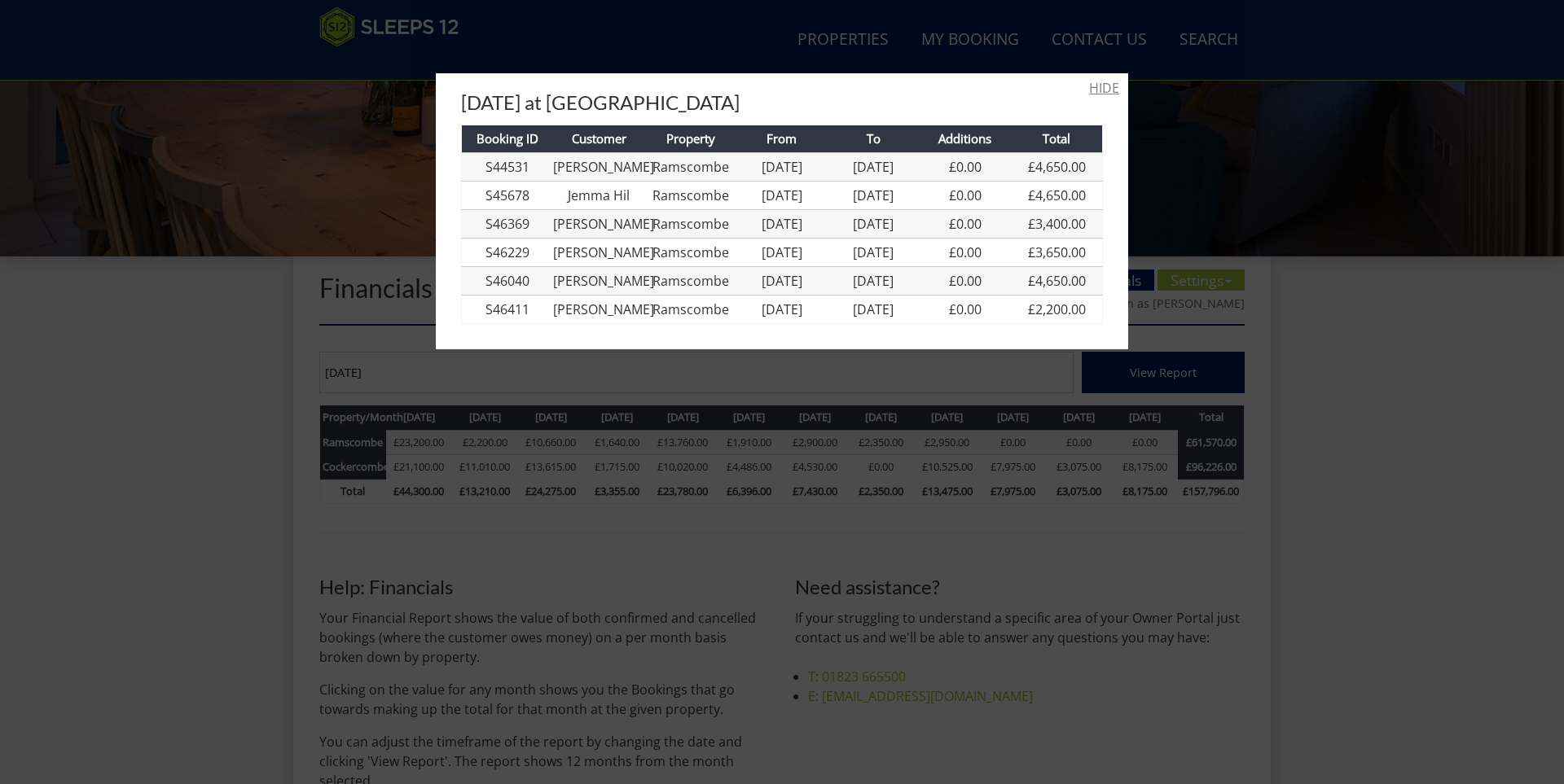
click at [1108, 87] on link "HIDE" at bounding box center [1104, 87] width 30 height 20
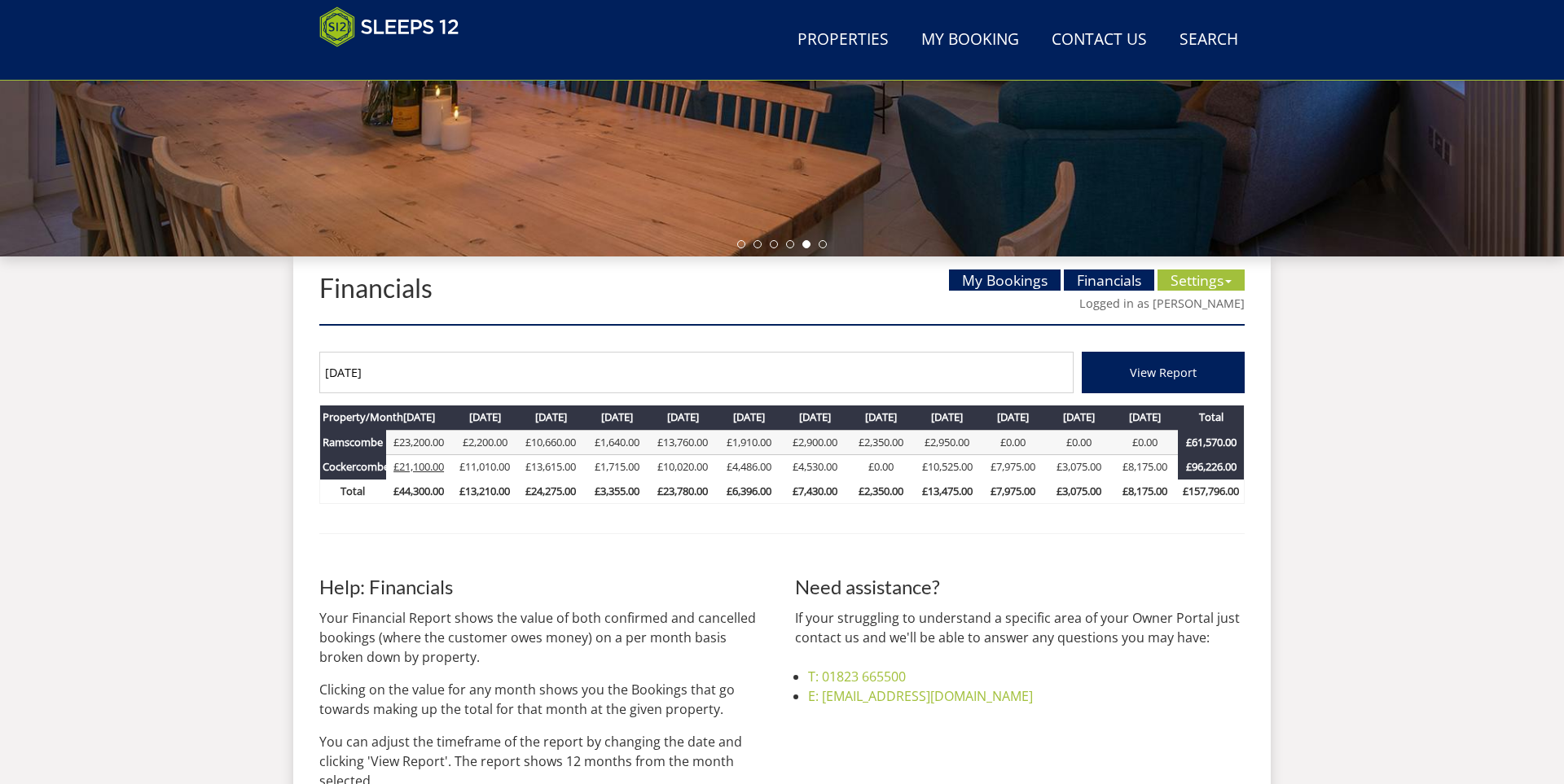
click at [428, 465] on link "£21,100.00" at bounding box center [418, 466] width 50 height 14
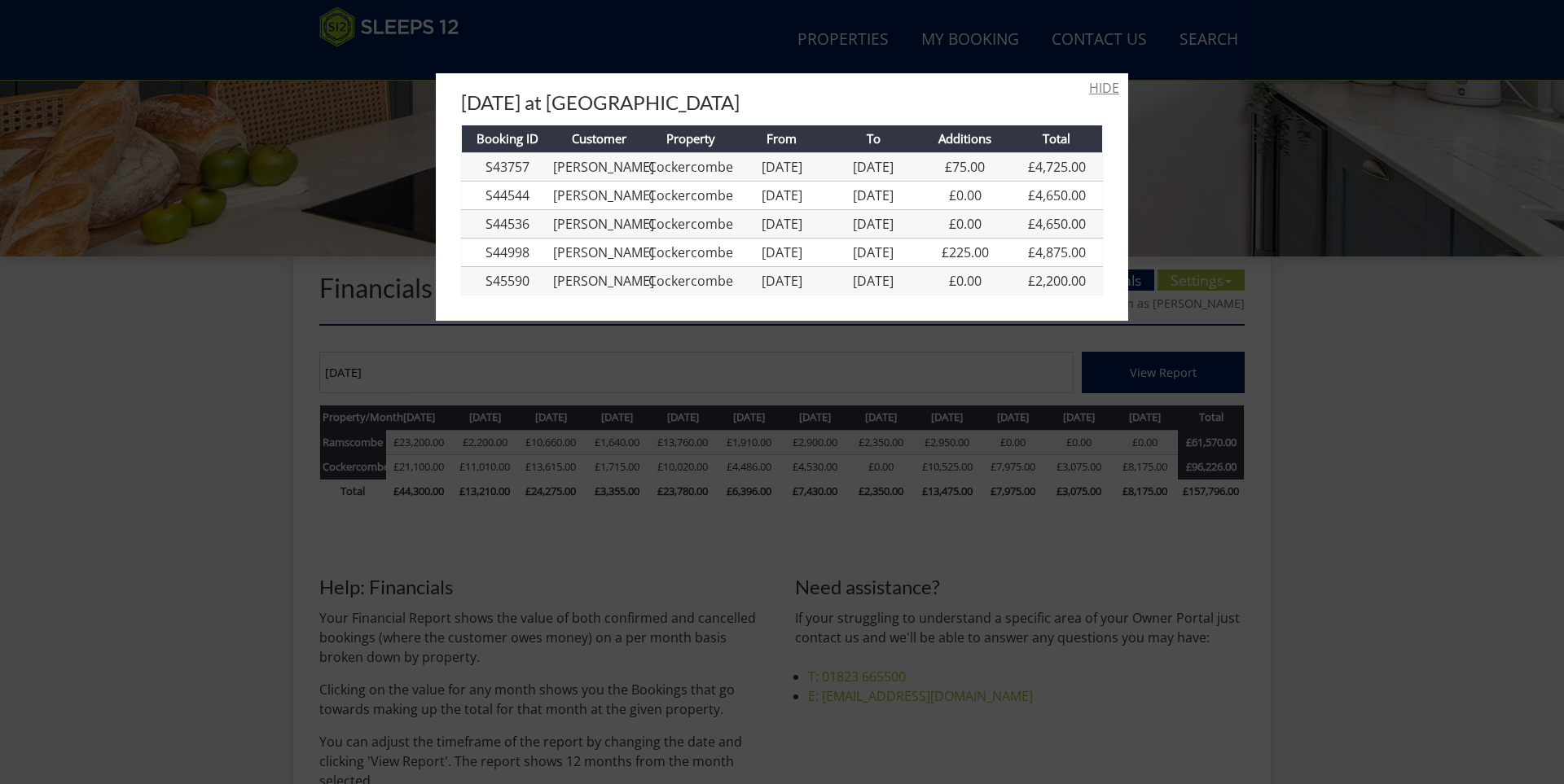
click at [1107, 84] on link "HIDE" at bounding box center [1104, 87] width 30 height 20
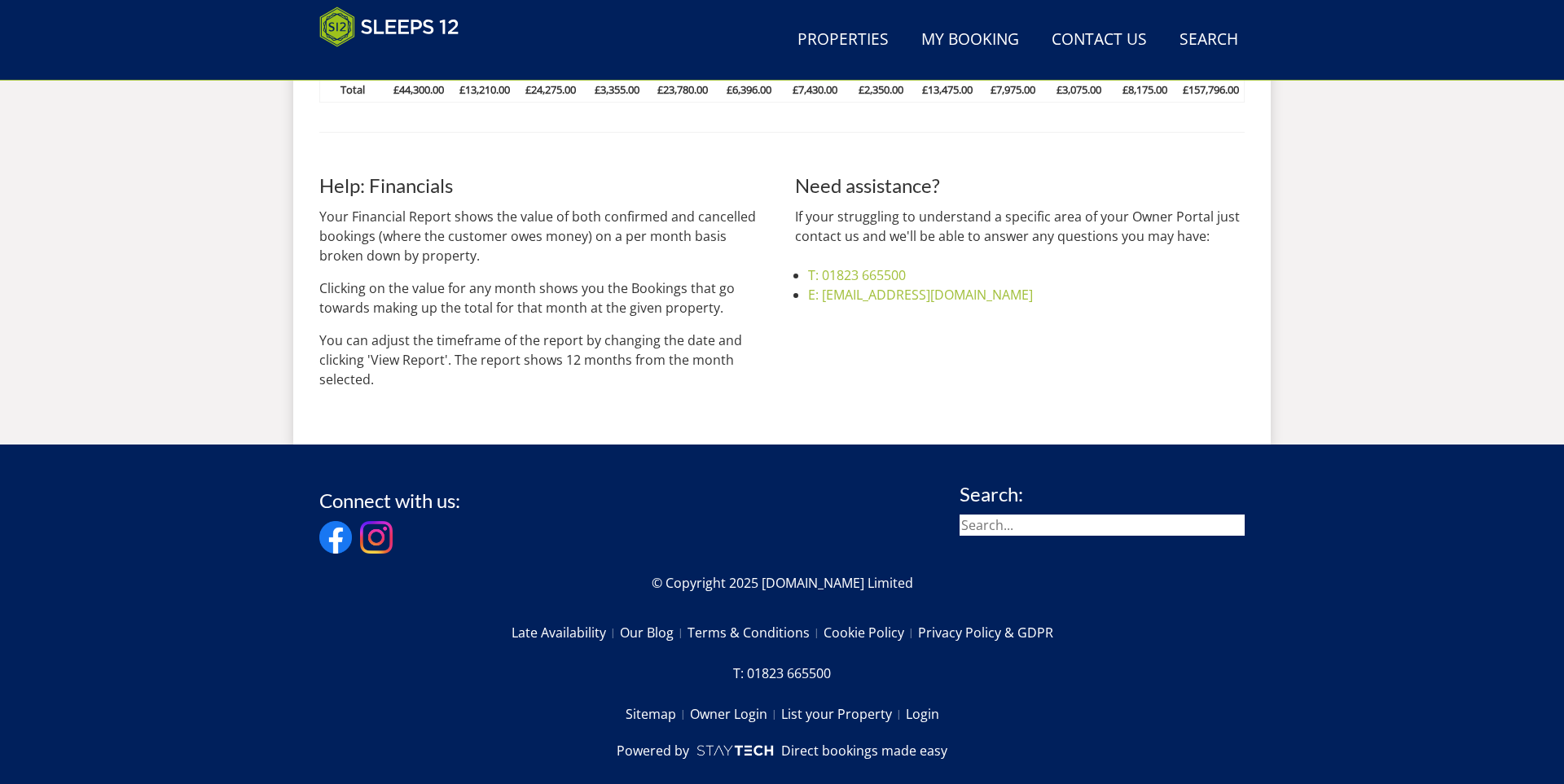
scroll to position [860, 0]
